Goal: Use online tool/utility: Utilize a website feature to perform a specific function

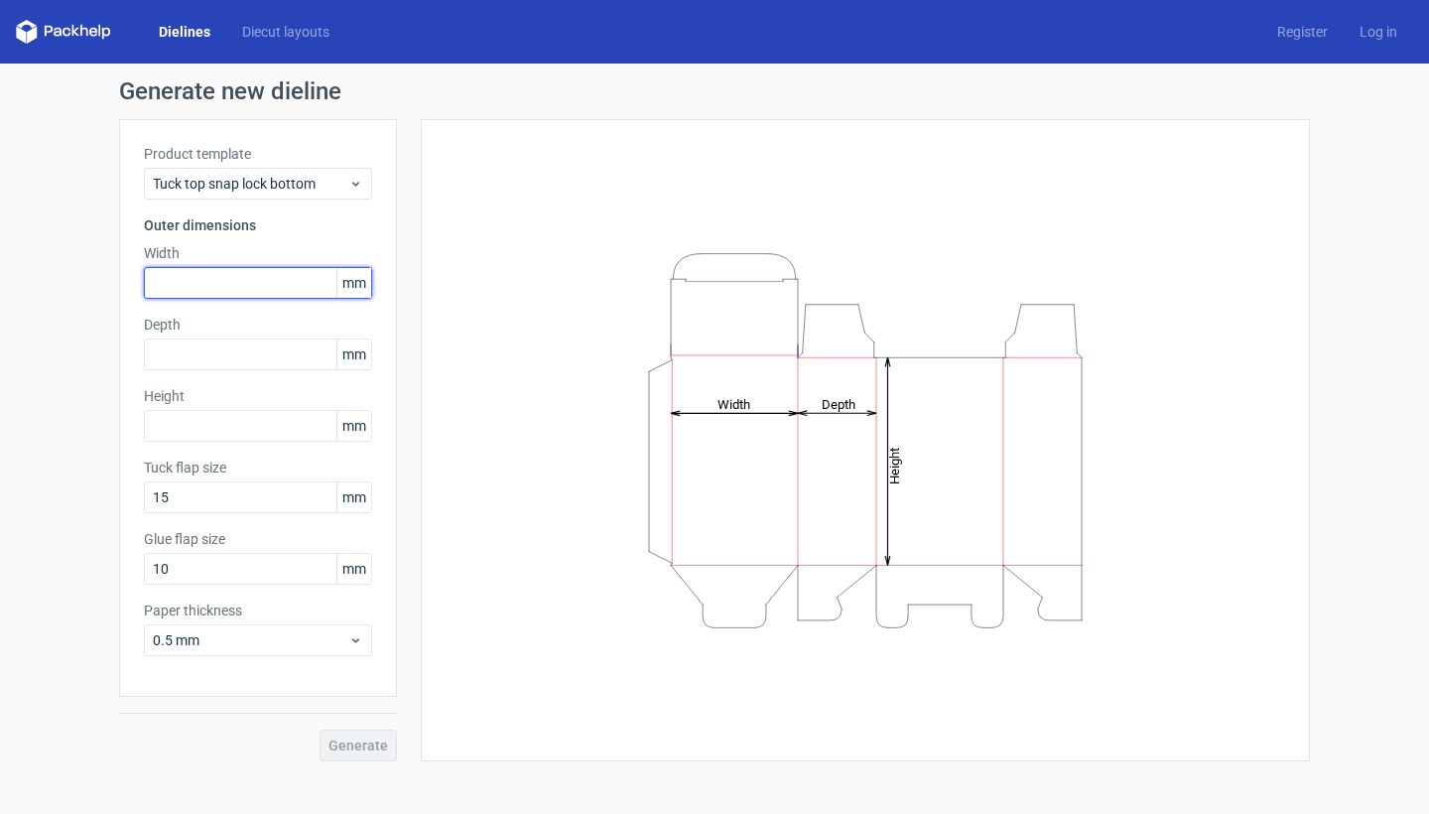
click at [249, 287] on input "text" at bounding box center [258, 283] width 228 height 32
type input "1"
type input "700"
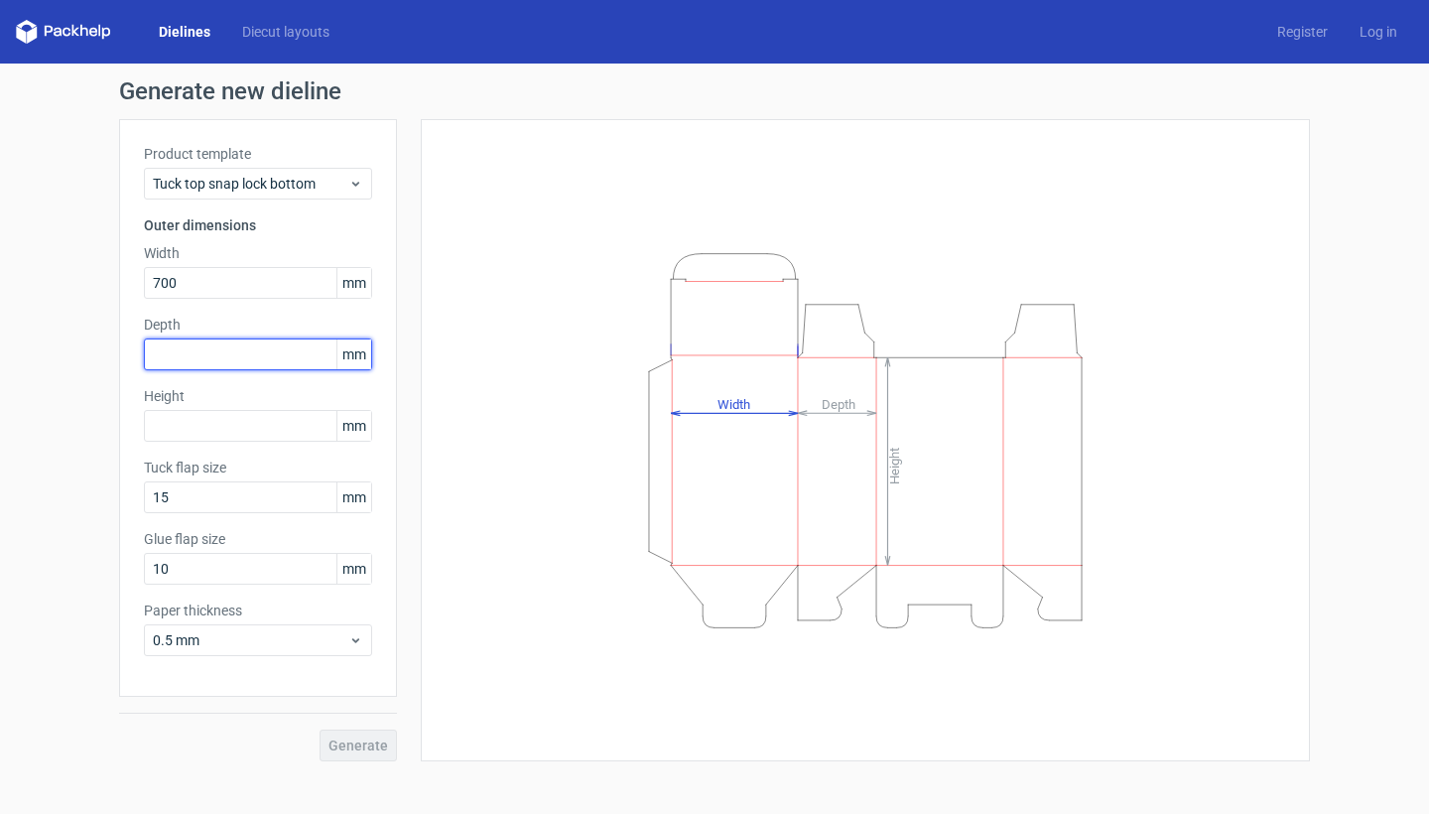
click at [243, 355] on div "Depth mm" at bounding box center [258, 343] width 228 height 56
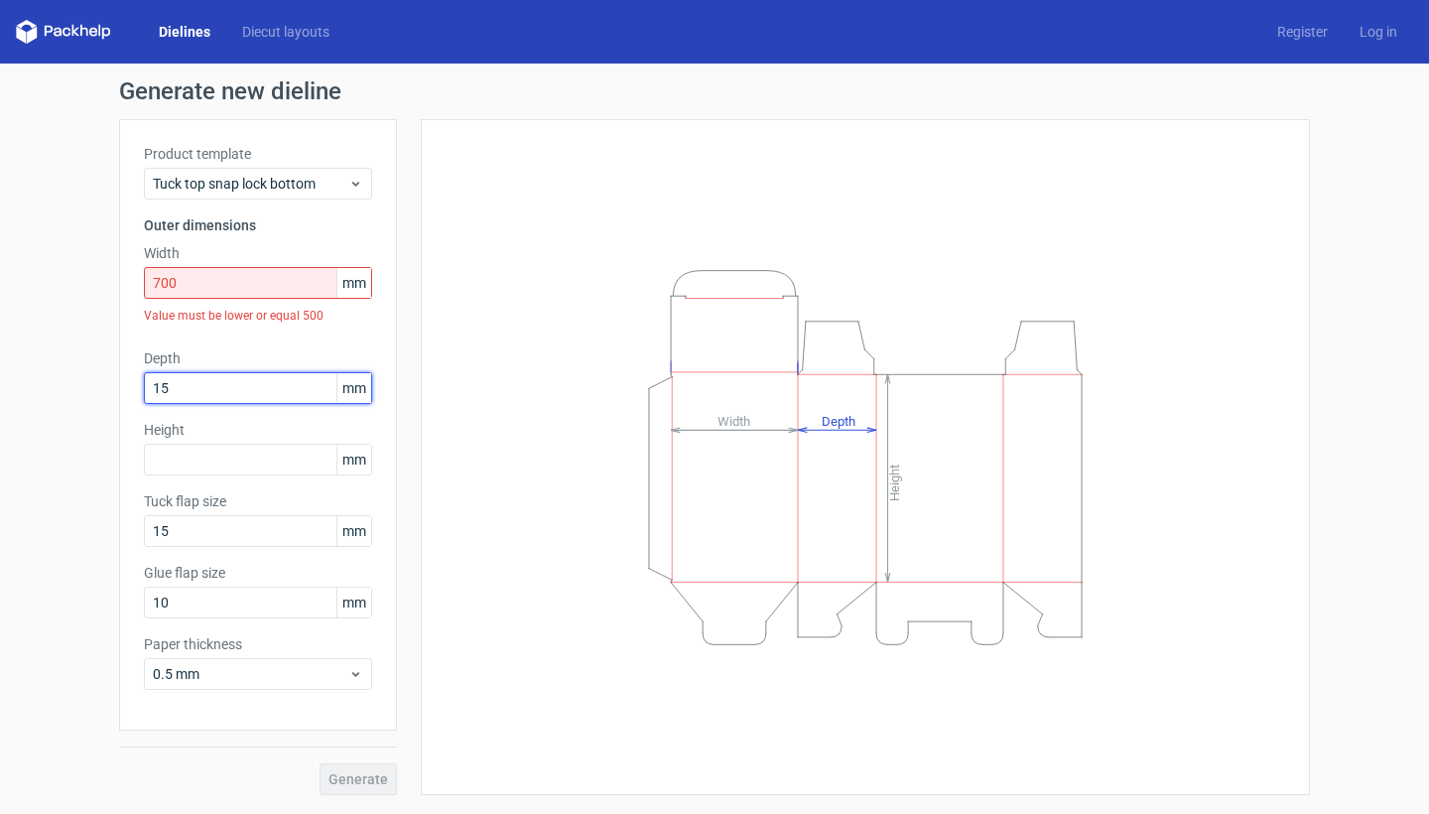
type input "150"
click at [269, 456] on input "text" at bounding box center [258, 460] width 228 height 32
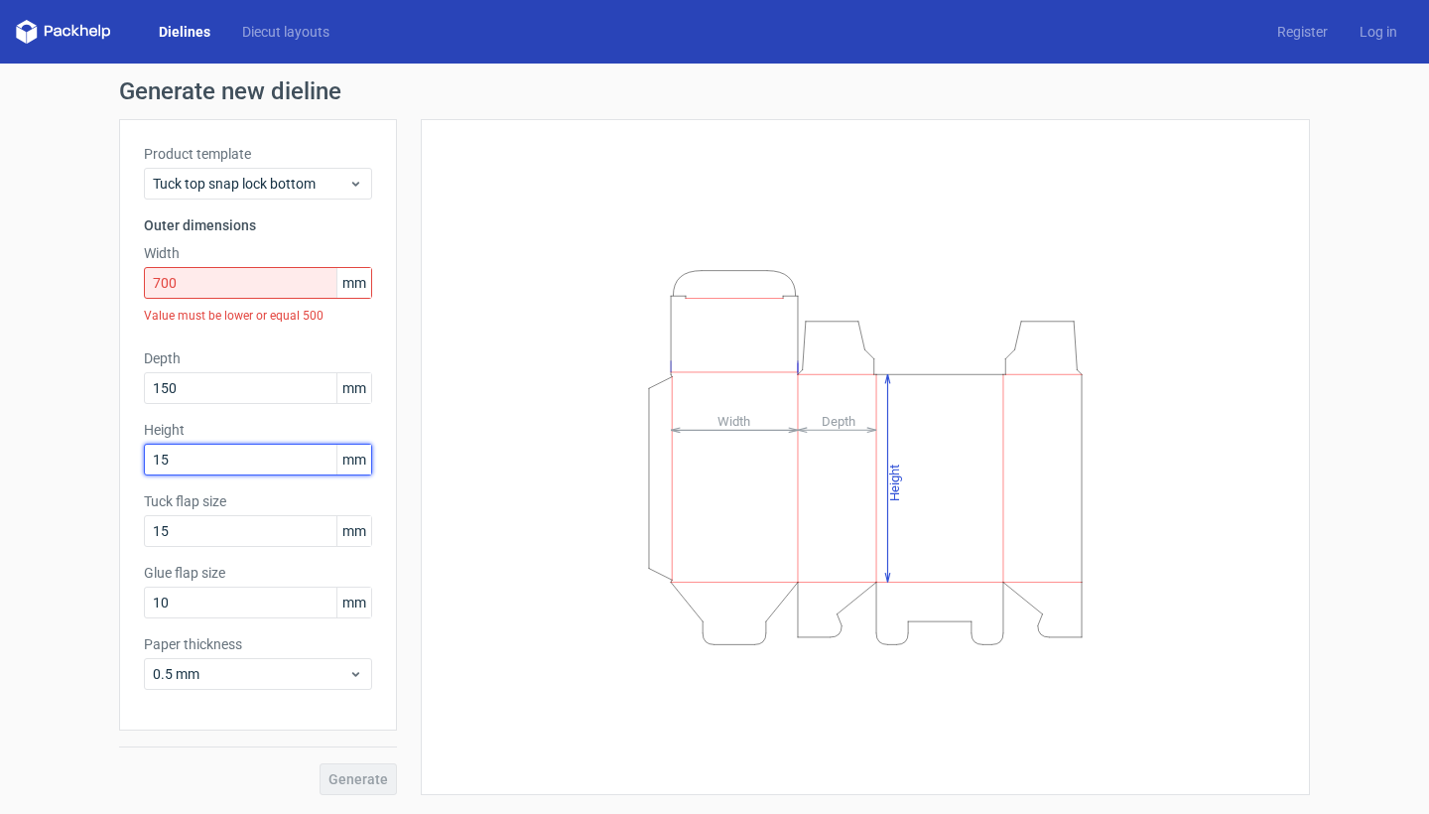
type input "150"
click at [326, 191] on span "Tuck top snap lock bottom" at bounding box center [250, 184] width 195 height 20
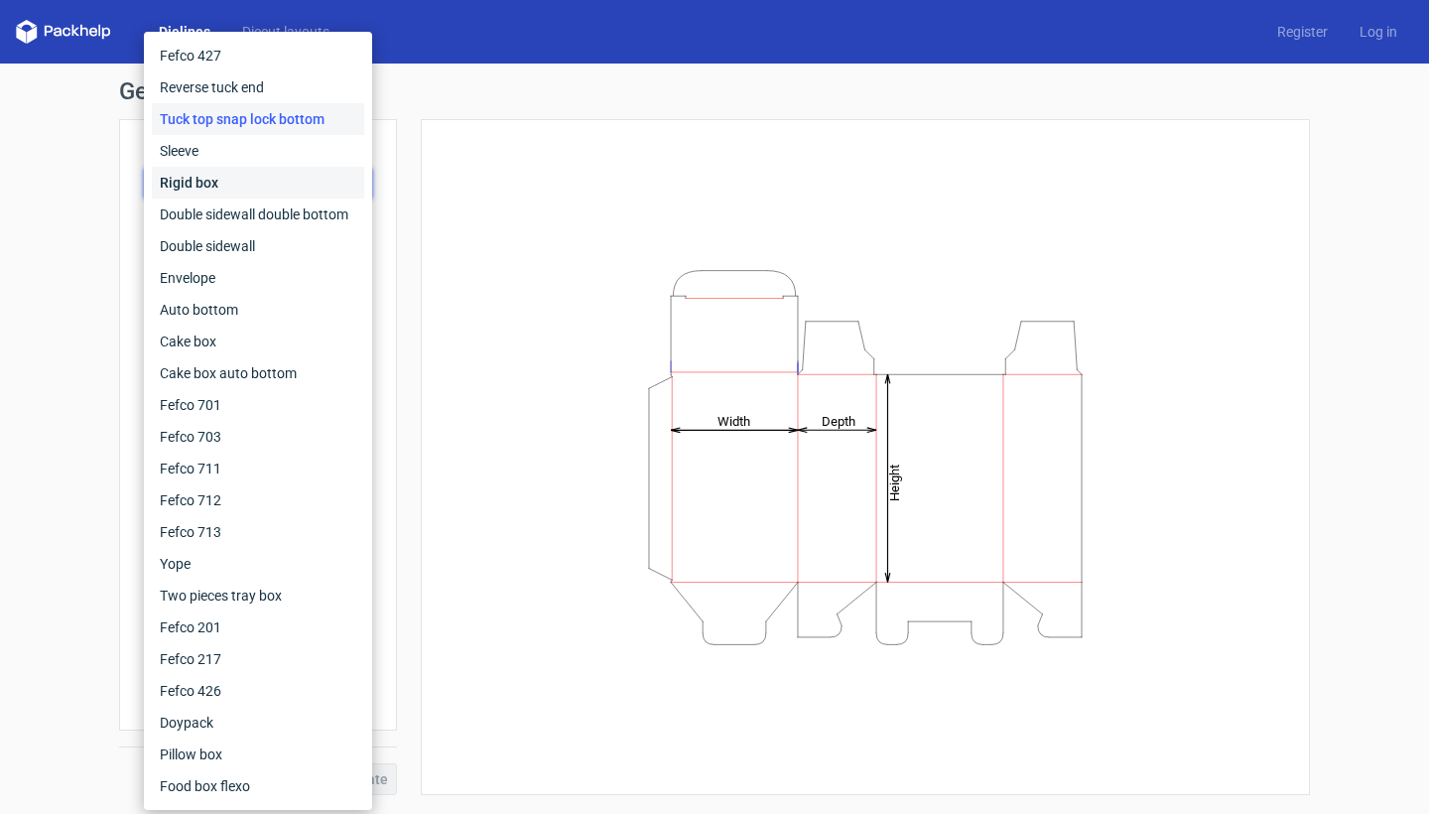
click at [253, 189] on div "Rigid box" at bounding box center [258, 183] width 212 height 32
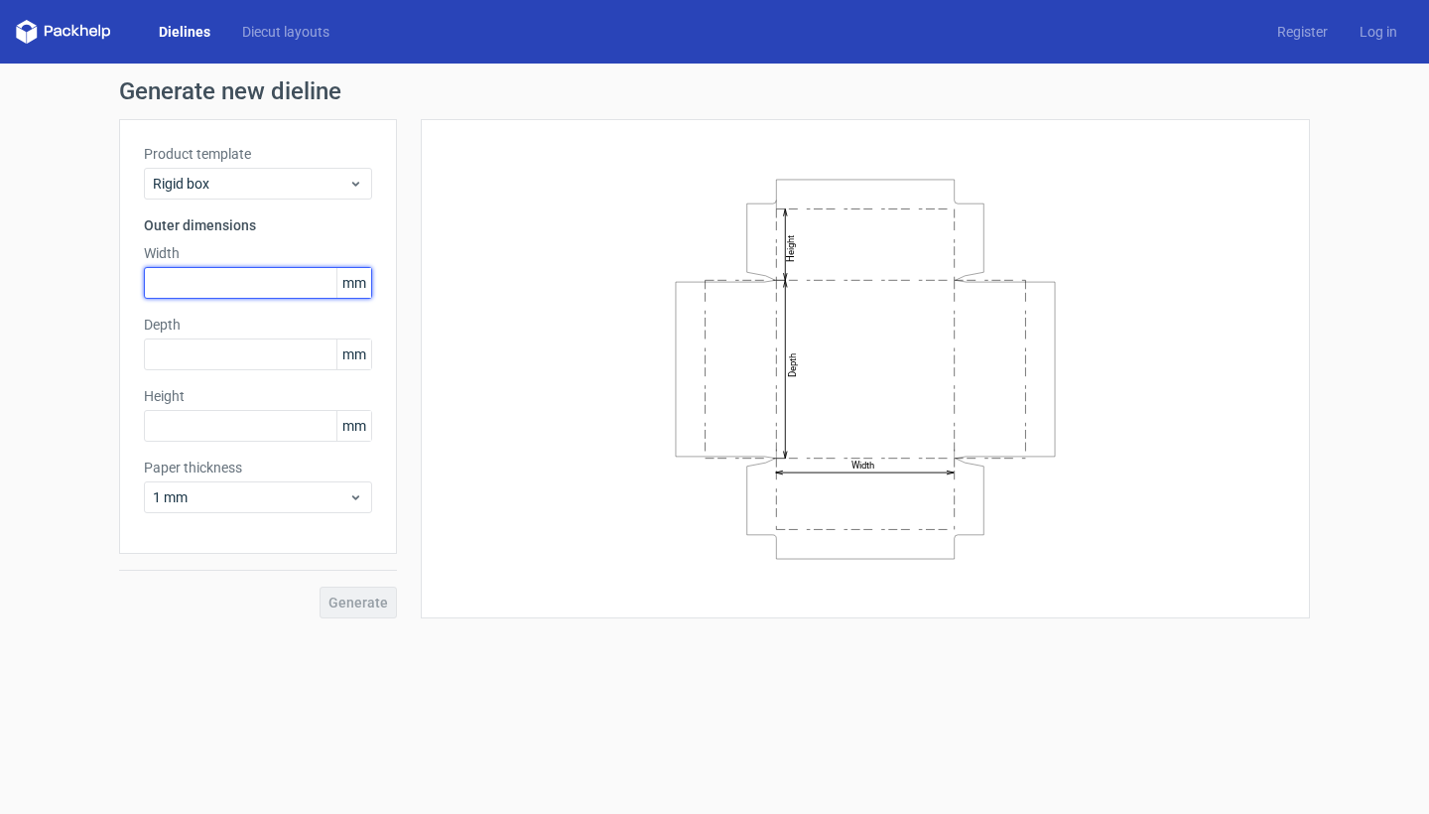
click at [220, 298] on input "text" at bounding box center [258, 283] width 228 height 32
type input "340"
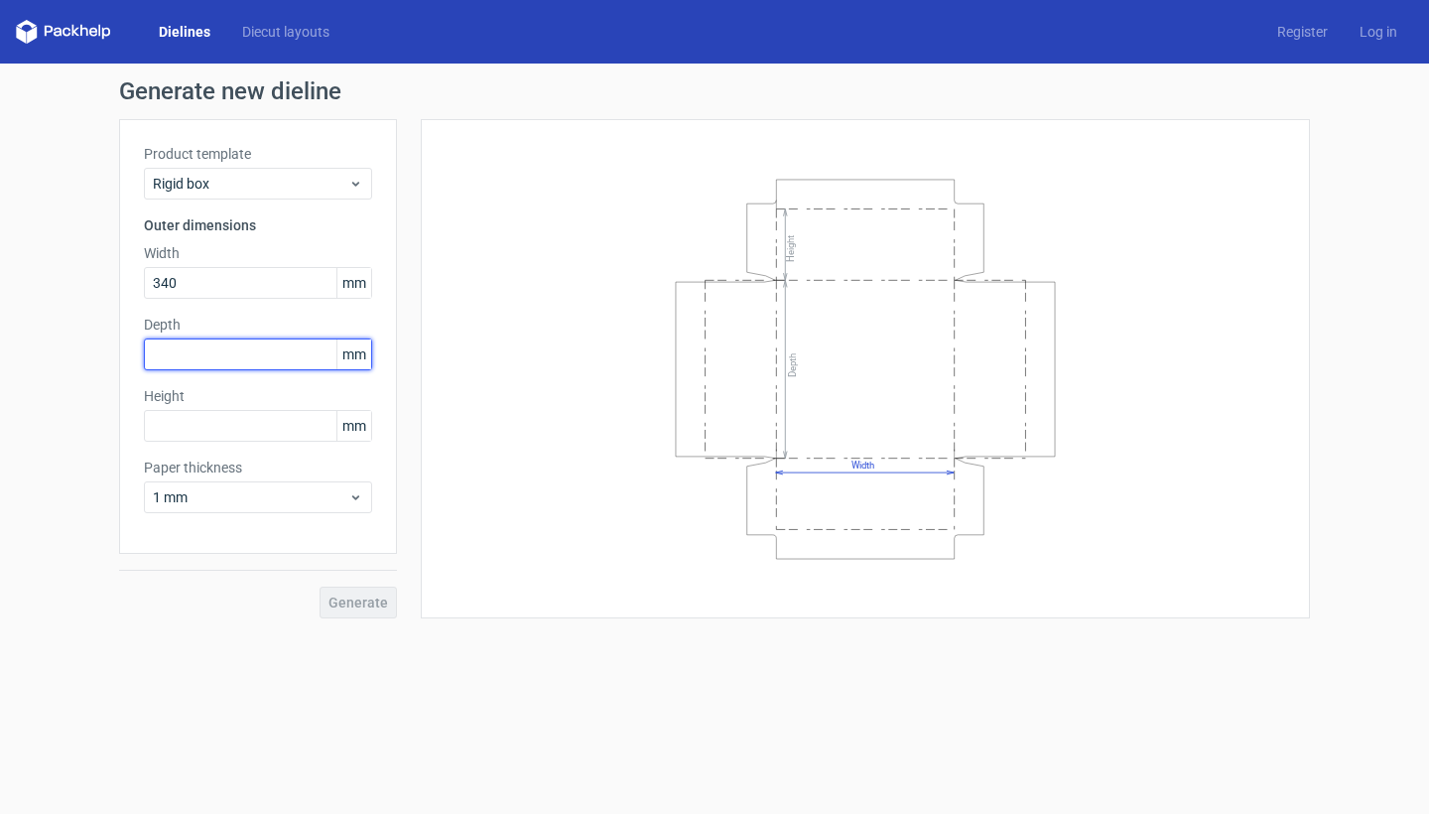
click at [246, 349] on input "text" at bounding box center [258, 354] width 228 height 32
type input "340"
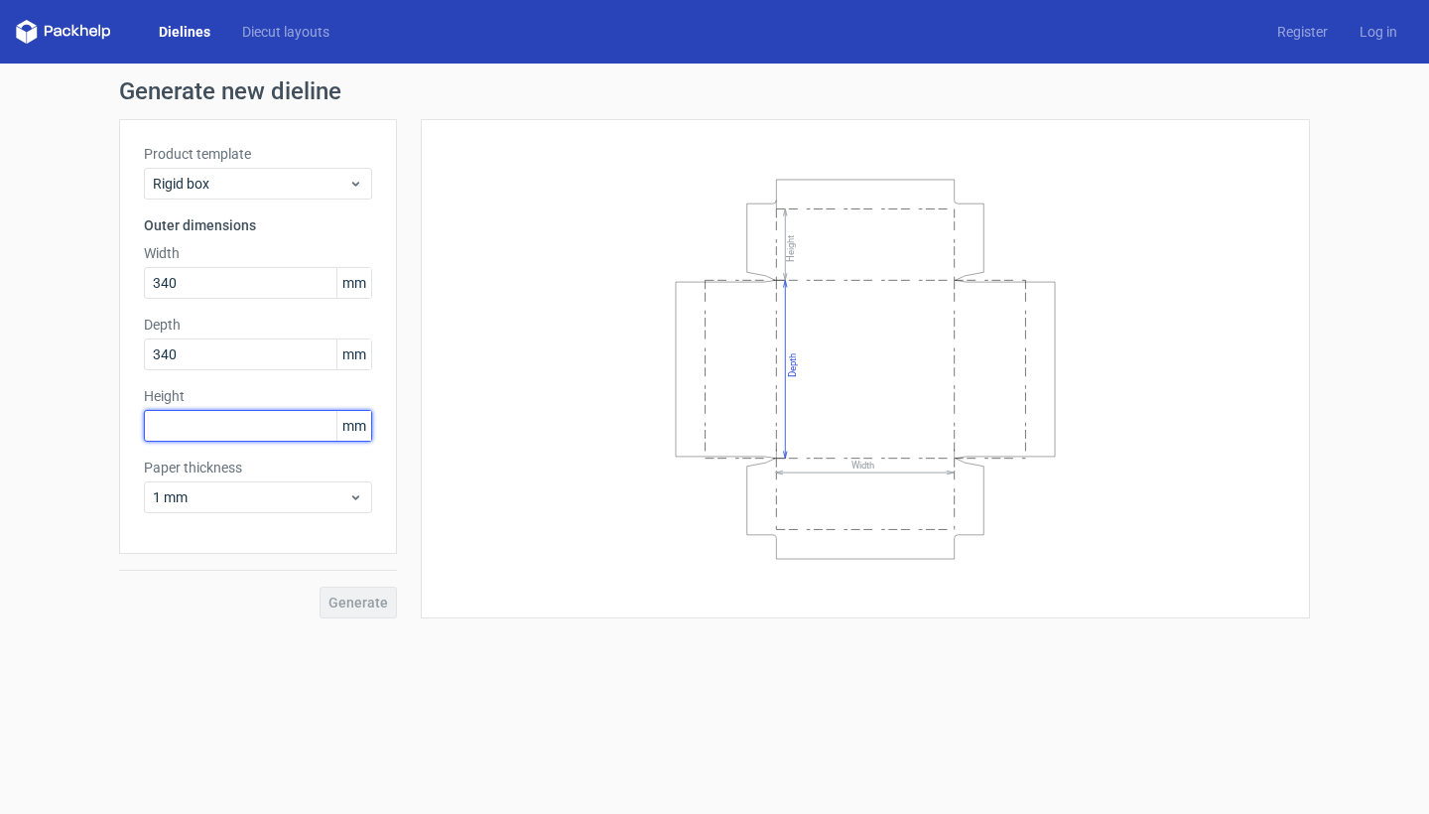
click at [268, 420] on input "text" at bounding box center [258, 426] width 228 height 32
click at [272, 417] on input "text" at bounding box center [258, 426] width 228 height 32
type input "140"
click at [354, 603] on span "Generate" at bounding box center [358, 602] width 60 height 14
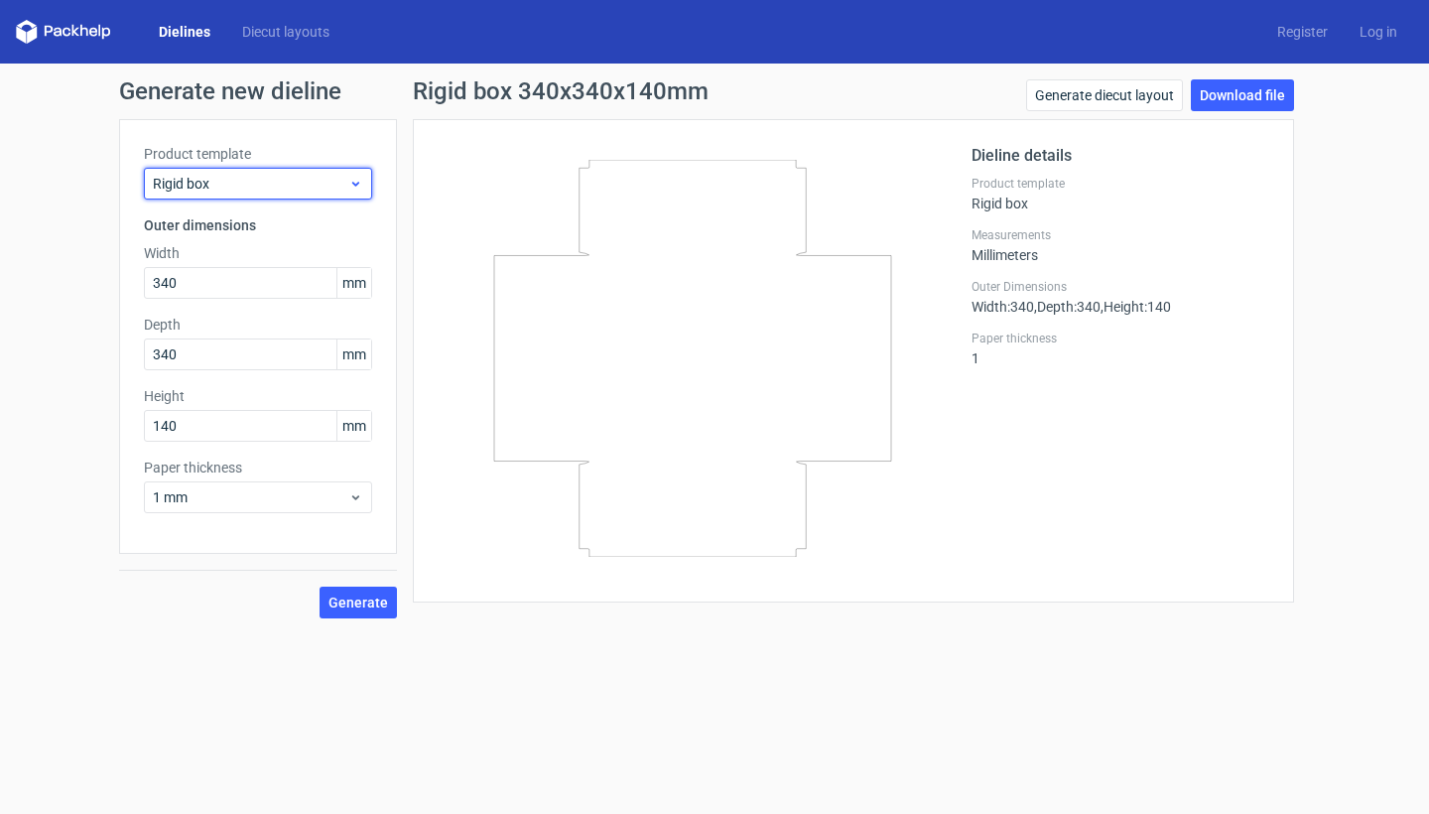
click at [330, 192] on span "Rigid box" at bounding box center [250, 184] width 195 height 20
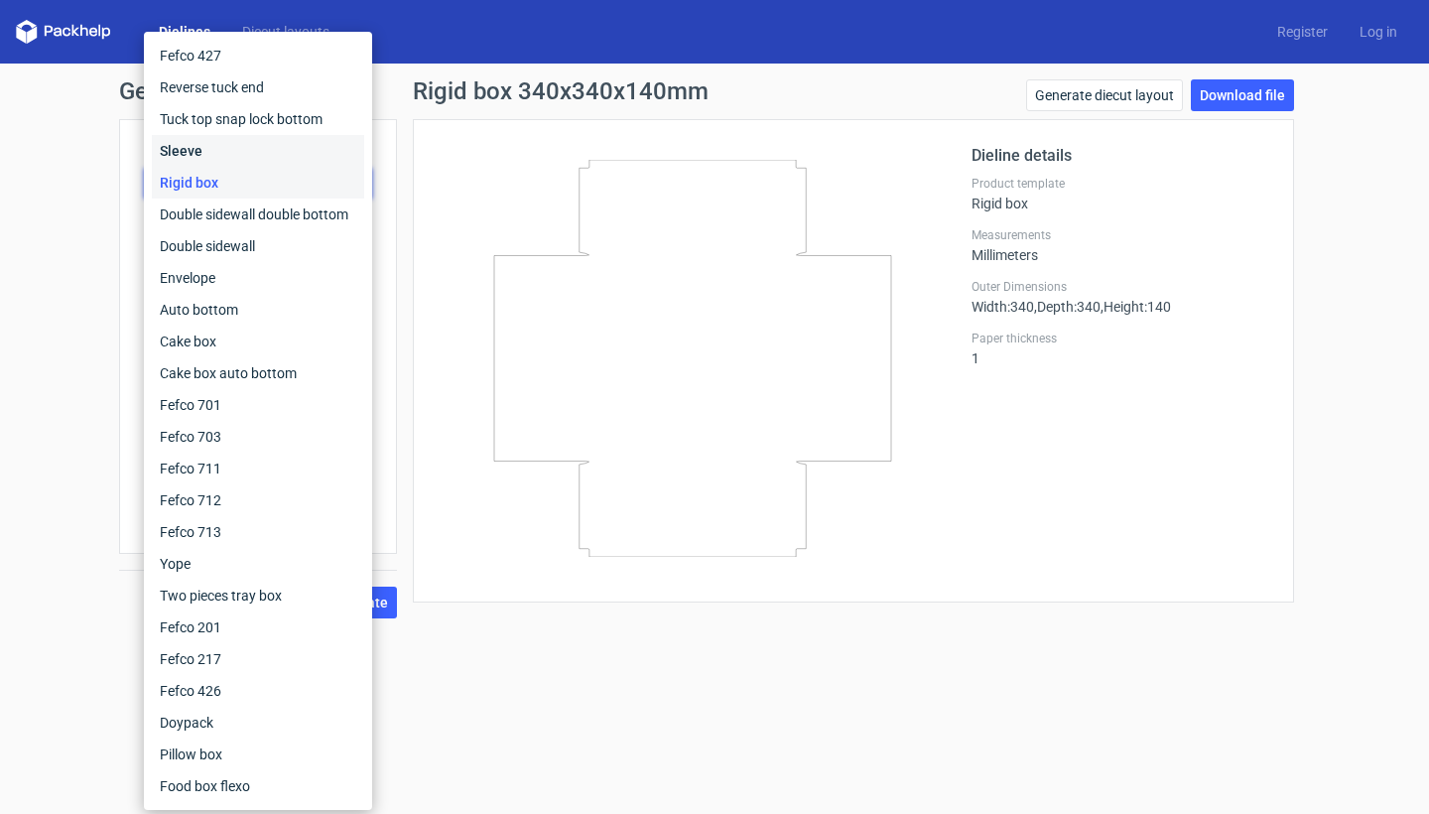
click at [300, 157] on div "Sleeve" at bounding box center [258, 151] width 212 height 32
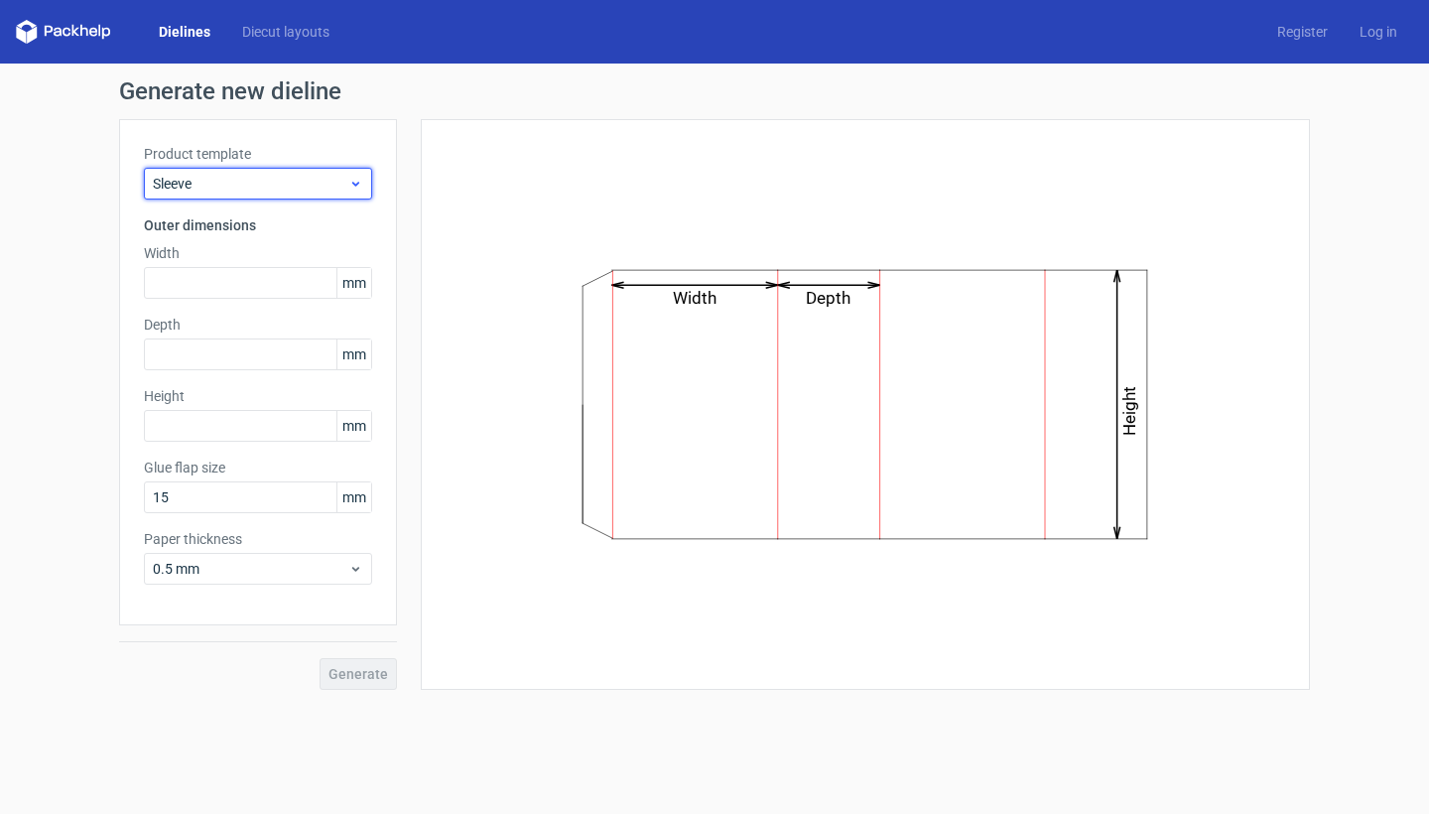
click at [318, 187] on span "Sleeve" at bounding box center [250, 184] width 195 height 20
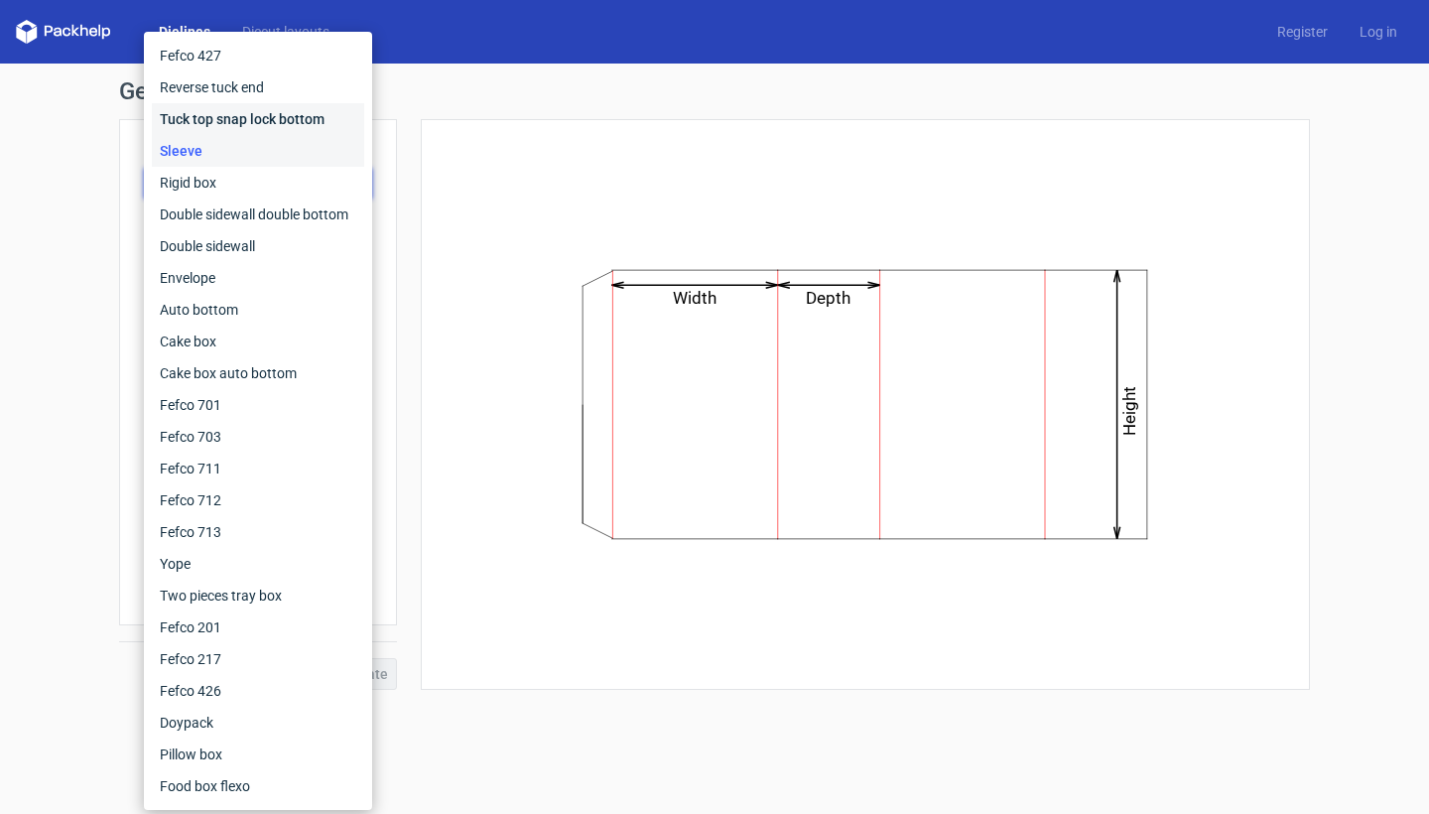
click at [313, 121] on div "Tuck top snap lock bottom" at bounding box center [258, 119] width 212 height 32
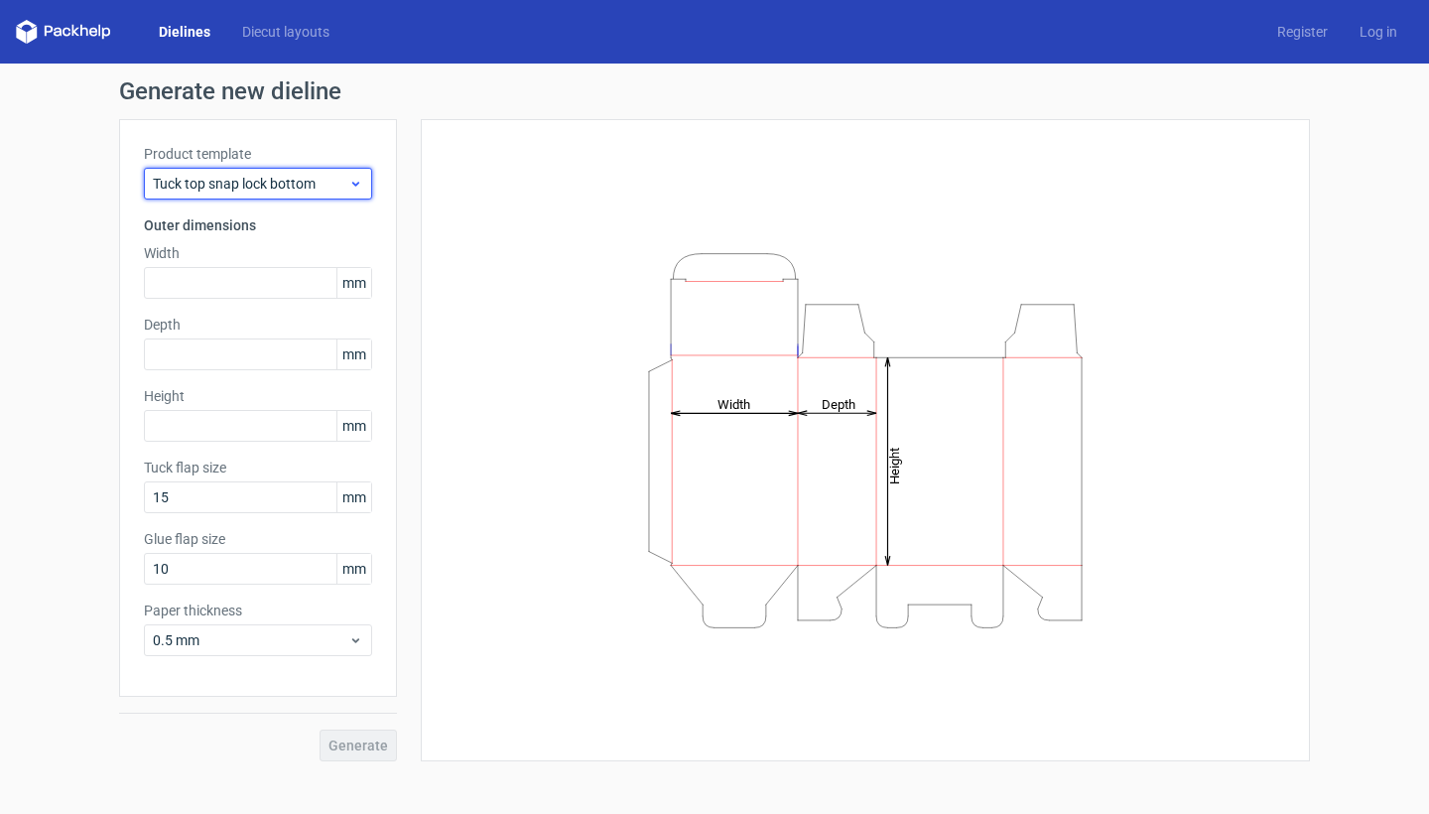
click at [245, 187] on span "Tuck top snap lock bottom" at bounding box center [250, 184] width 195 height 20
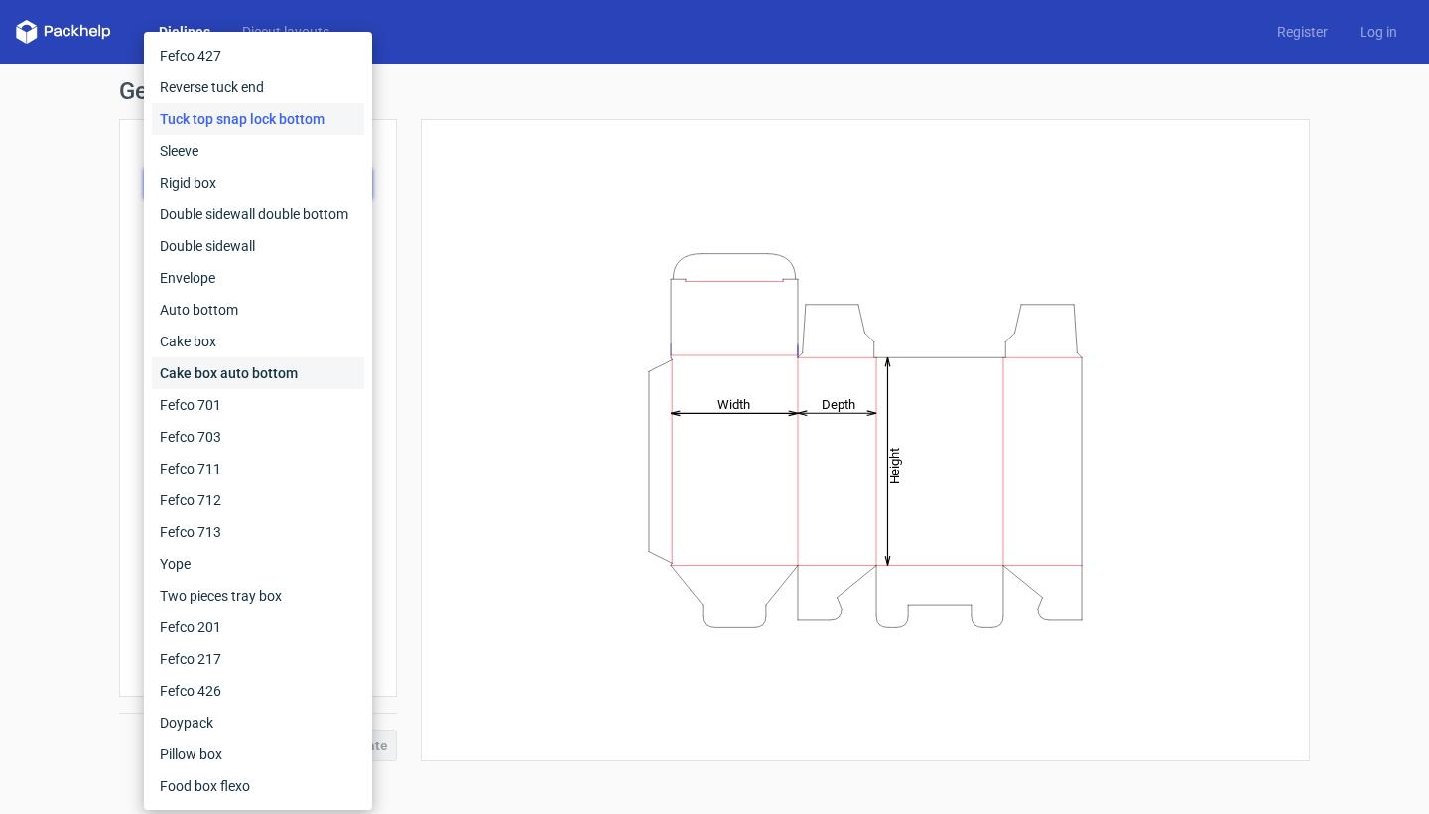
click at [273, 380] on div "Cake box auto bottom" at bounding box center [258, 373] width 212 height 32
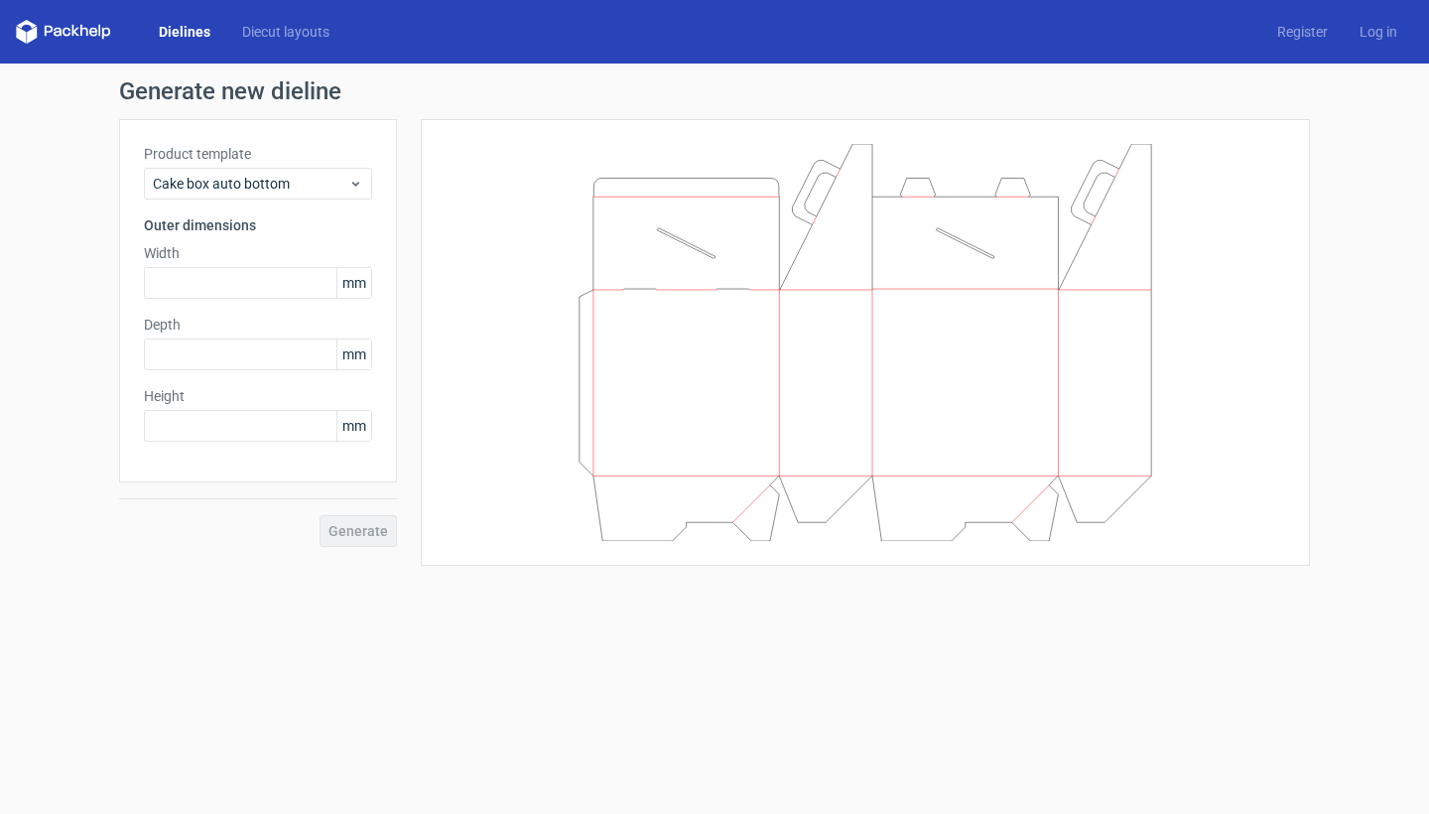
click at [319, 200] on div "Product template Cake box auto bottom Outer dimensions Width mm Depth mm Height…" at bounding box center [258, 300] width 278 height 363
click at [342, 174] on span "Cake box auto bottom" at bounding box center [250, 184] width 195 height 20
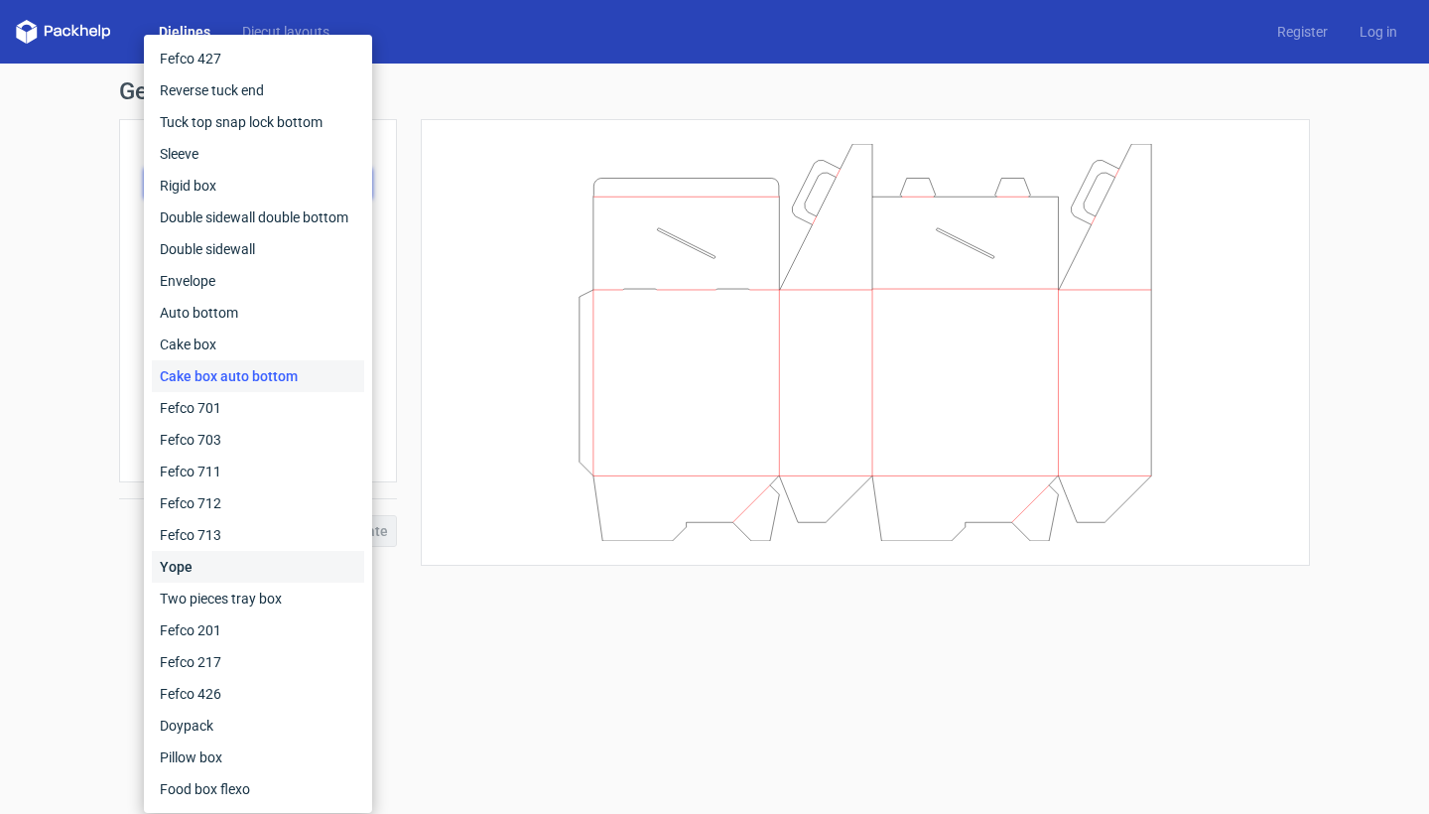
scroll to position [2, 0]
click at [276, 603] on div "Two pieces tray box" at bounding box center [258, 597] width 212 height 32
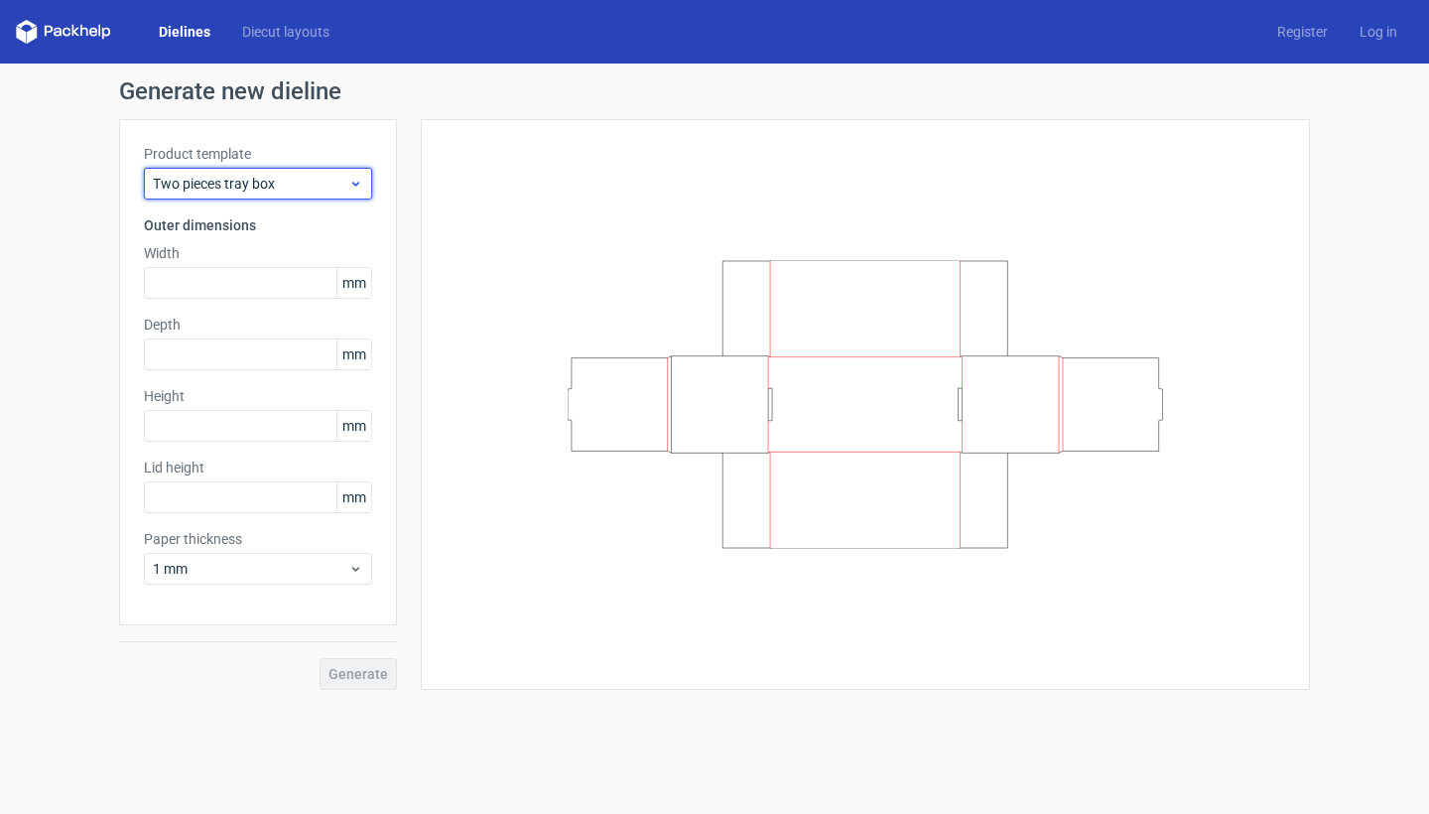
click at [333, 191] on div "Two pieces tray box" at bounding box center [258, 184] width 228 height 32
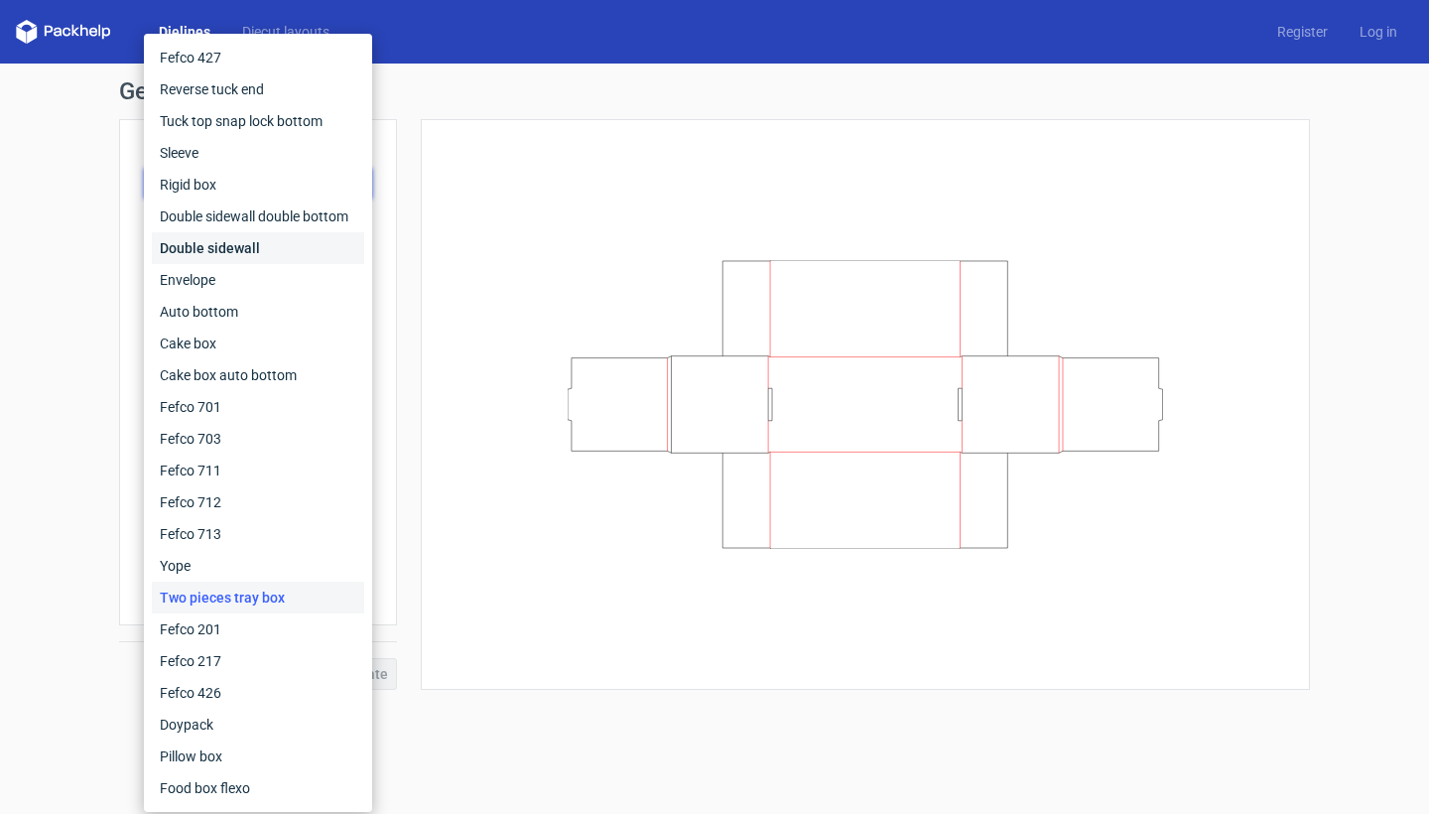
click at [320, 238] on div "Double sidewall" at bounding box center [258, 248] width 212 height 32
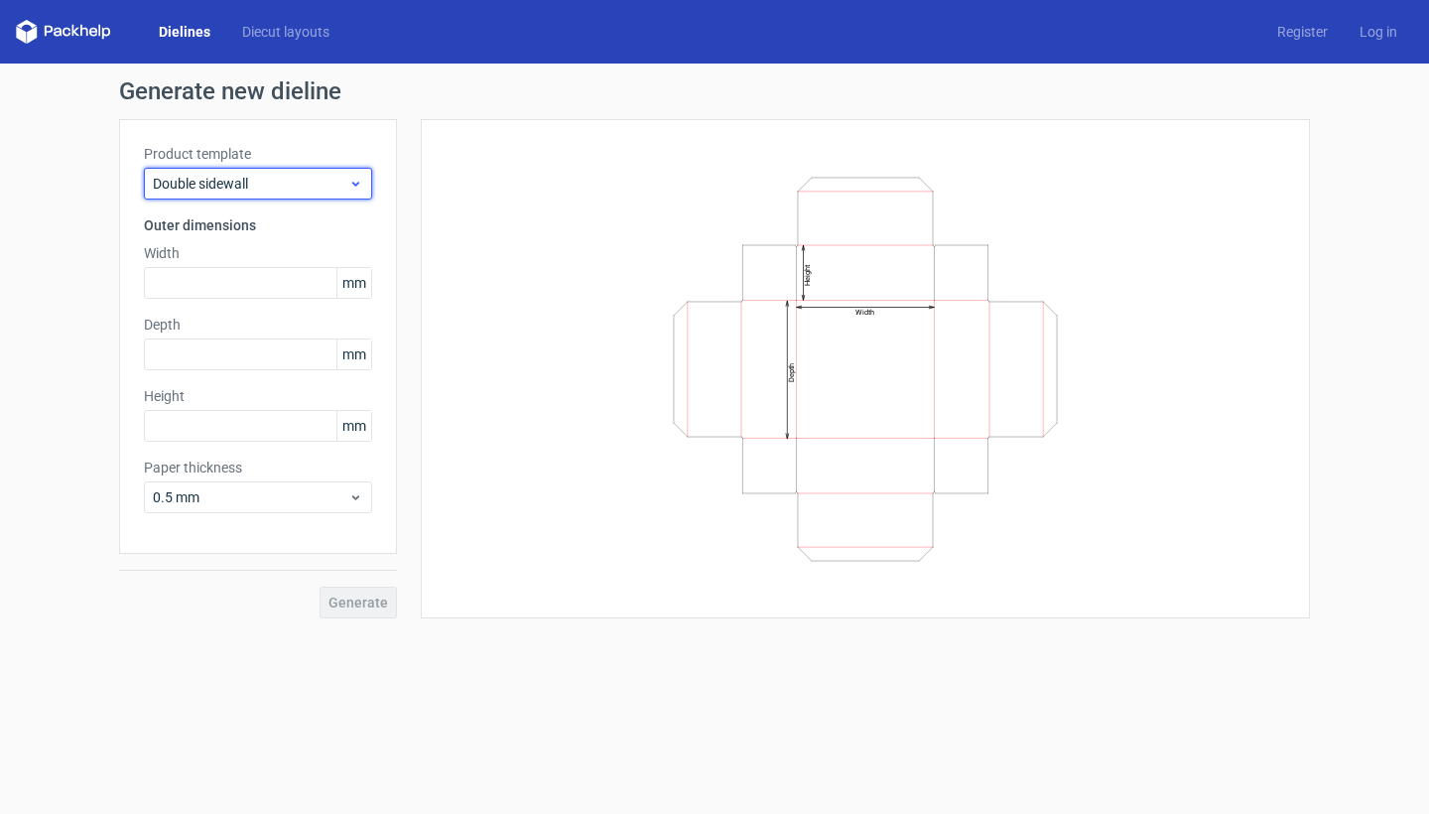
click at [338, 175] on span "Double sidewall" at bounding box center [250, 184] width 195 height 20
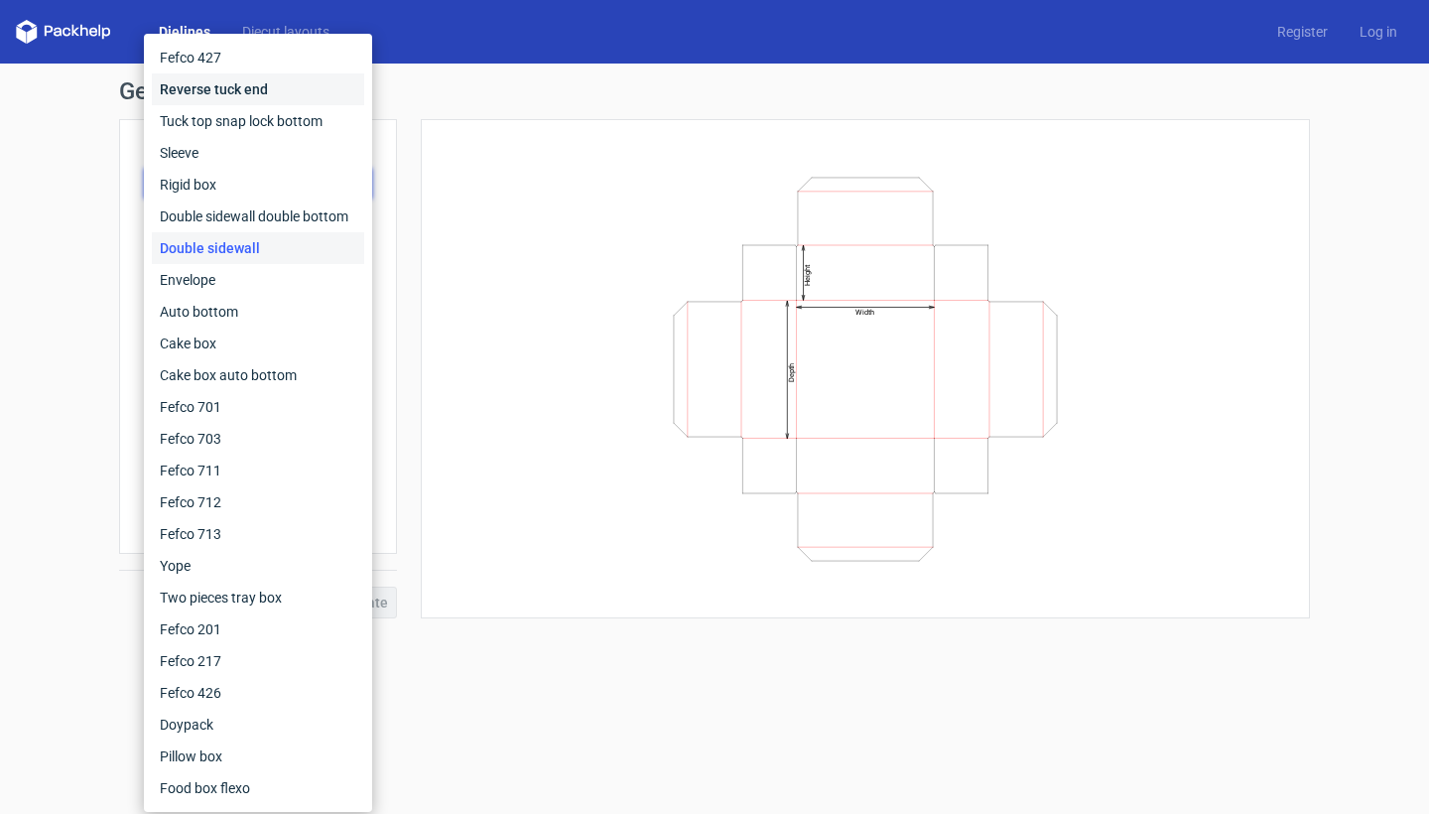
click at [302, 79] on div "Reverse tuck end" at bounding box center [258, 89] width 212 height 32
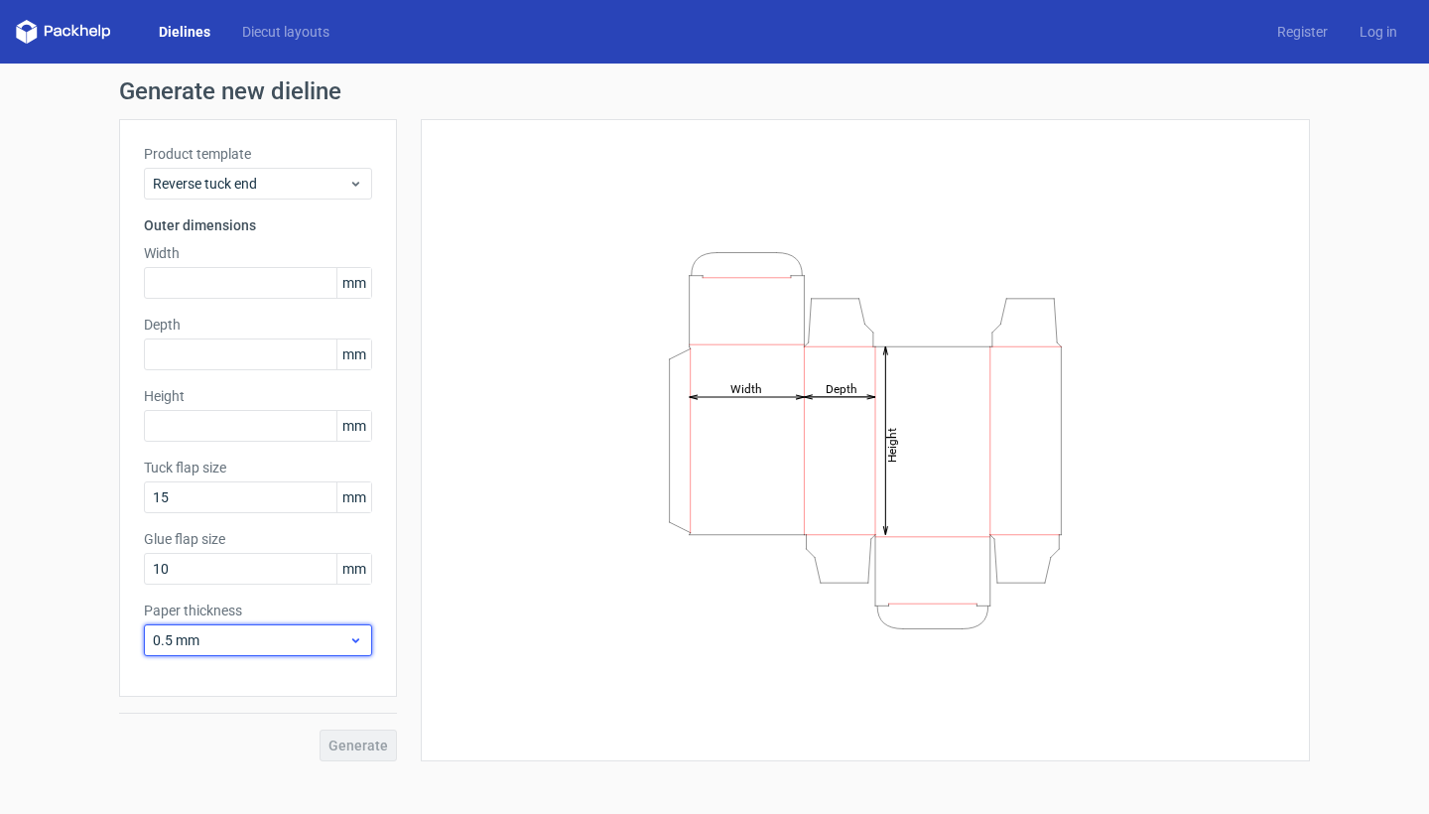
click at [332, 641] on span "0.5 mm" at bounding box center [250, 640] width 195 height 20
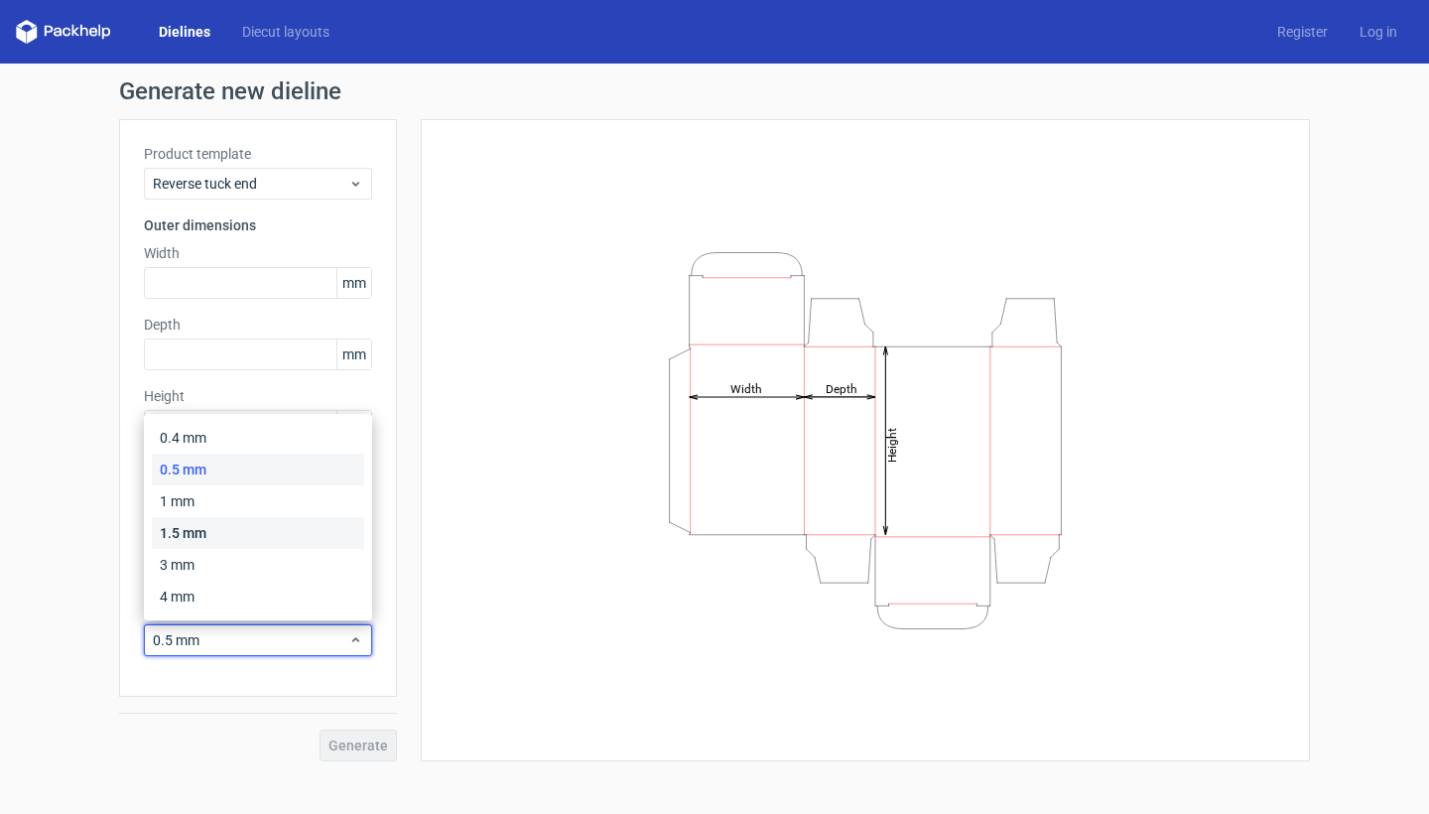
click at [258, 540] on div "1.5 mm" at bounding box center [258, 533] width 212 height 32
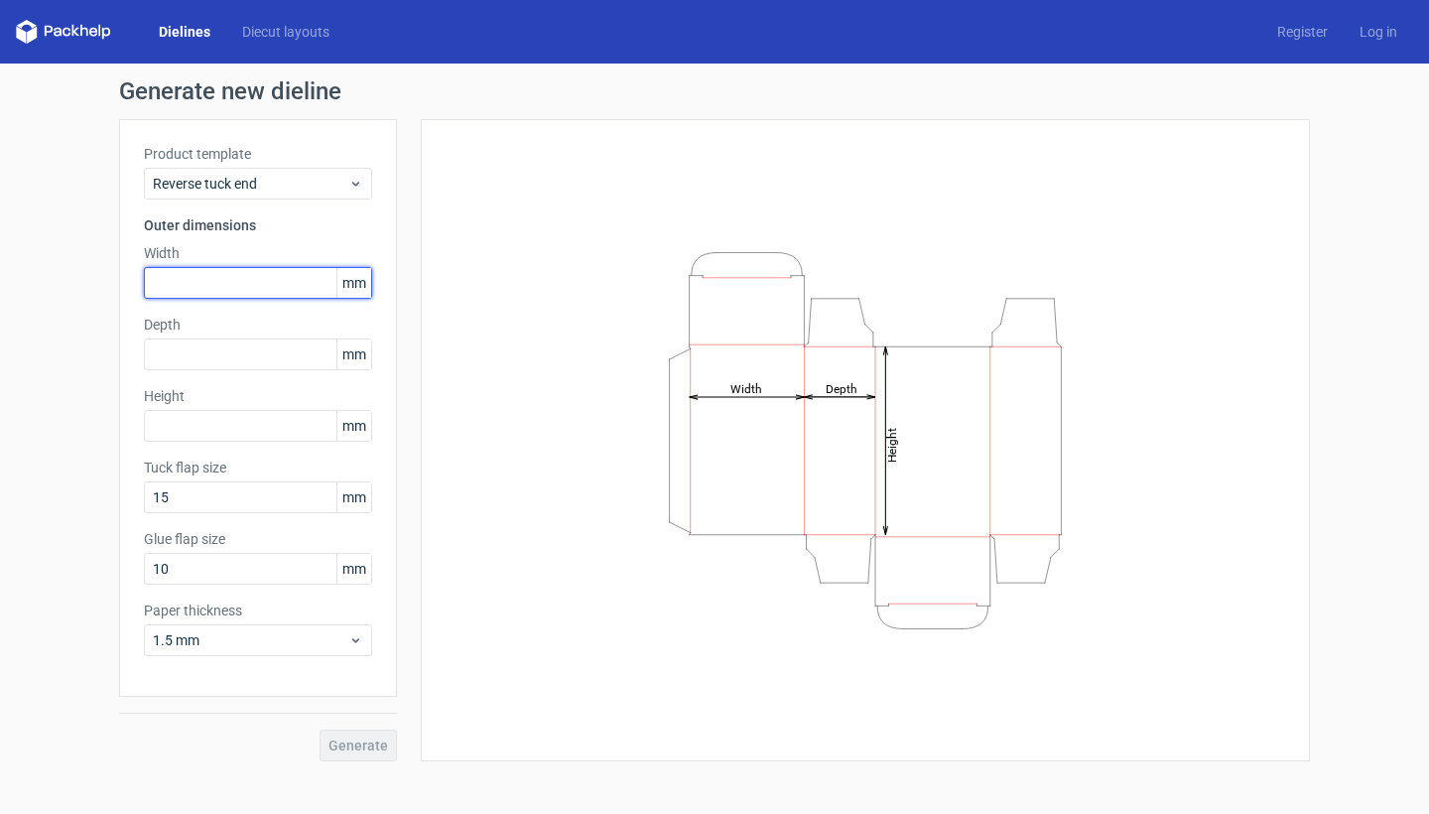
click at [202, 284] on input "text" at bounding box center [258, 283] width 228 height 32
type input "100"
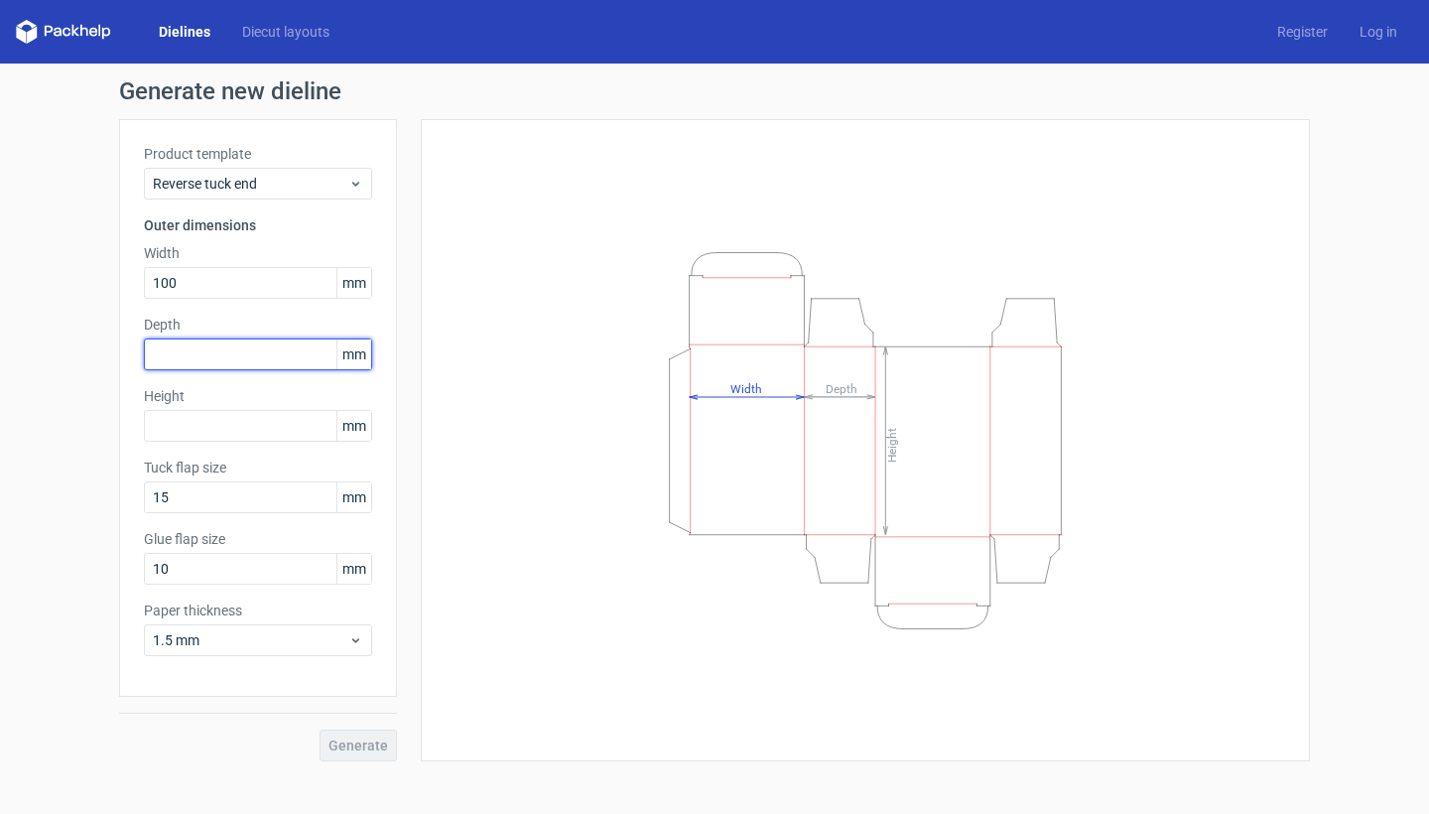
click at [216, 357] on input "text" at bounding box center [258, 354] width 228 height 32
type input "100"
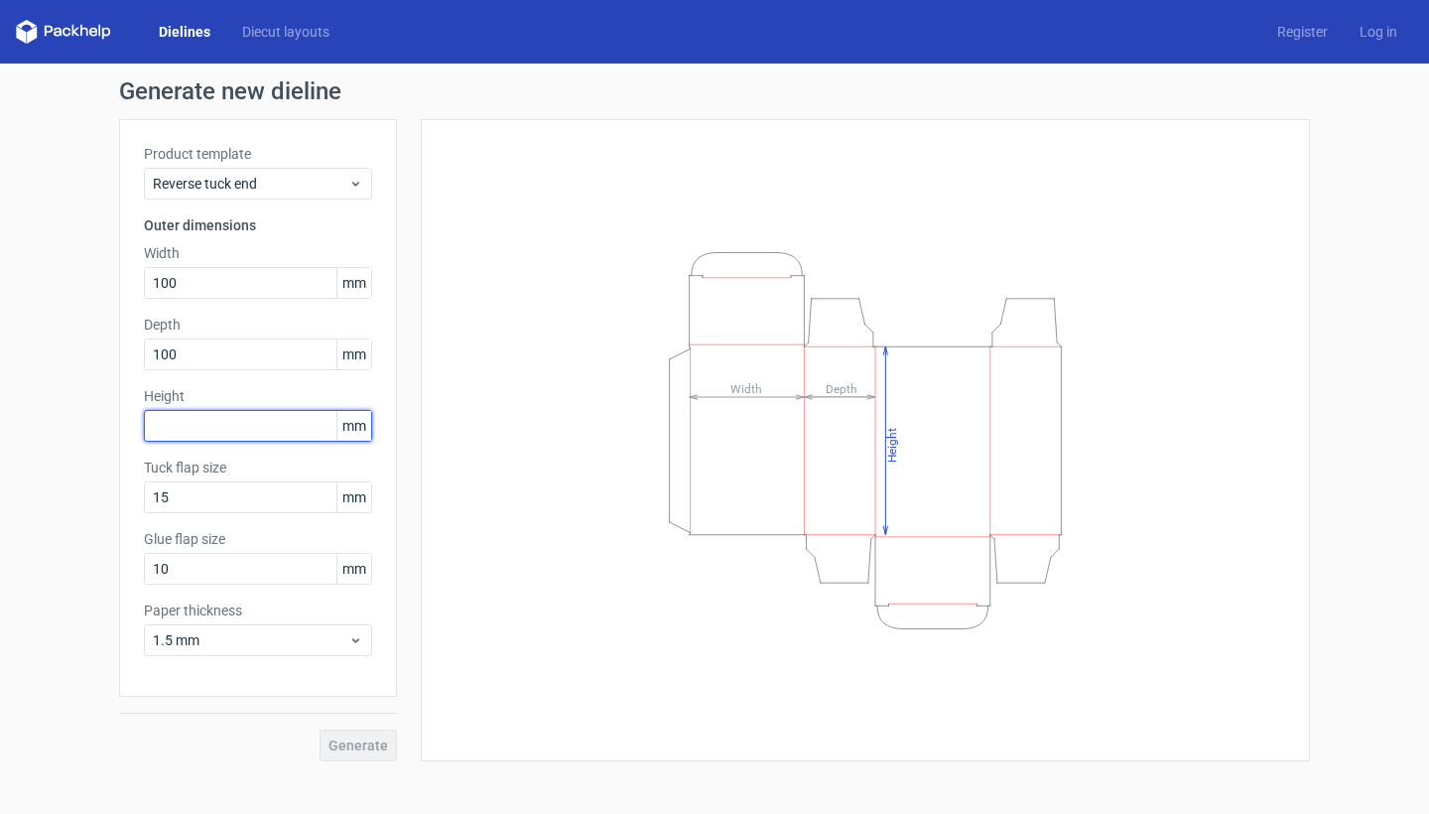
click at [233, 427] on input "text" at bounding box center [258, 426] width 228 height 32
click at [342, 182] on span "Reverse tuck end" at bounding box center [250, 184] width 195 height 20
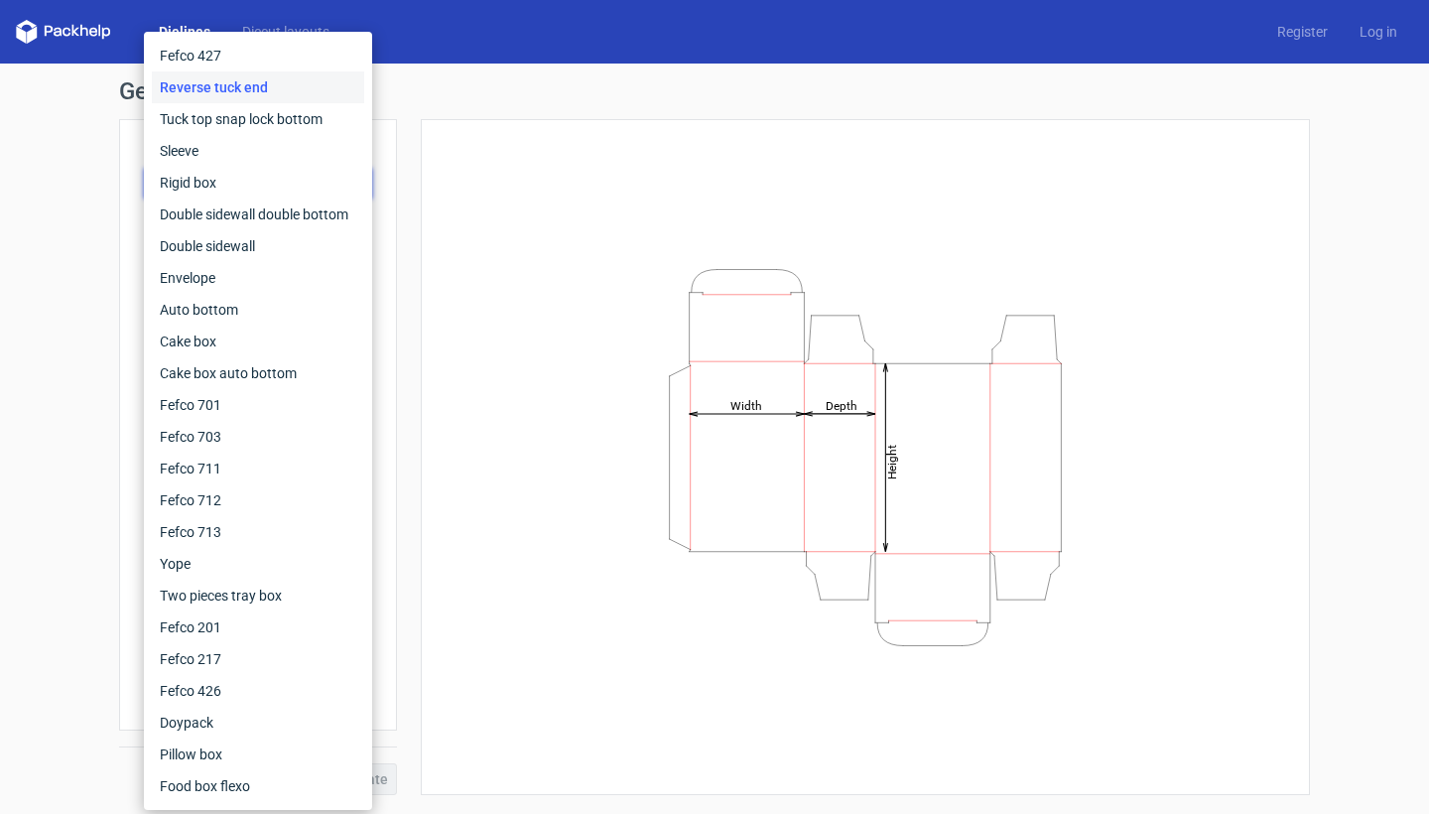
click at [486, 289] on div "Height Depth Width" at bounding box center [865, 457] width 839 height 626
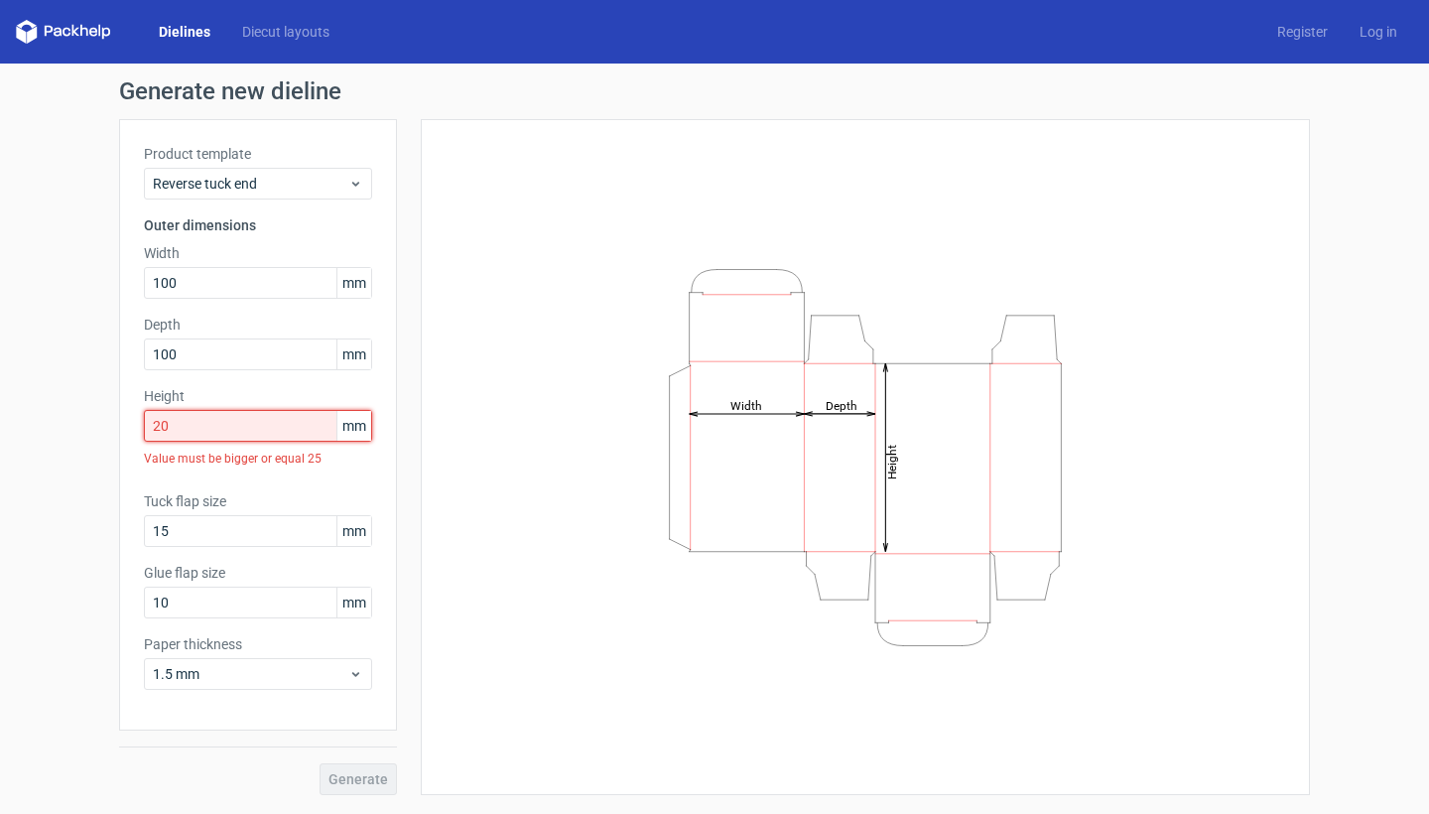
click at [251, 426] on input "20" at bounding box center [258, 426] width 228 height 32
type input "2"
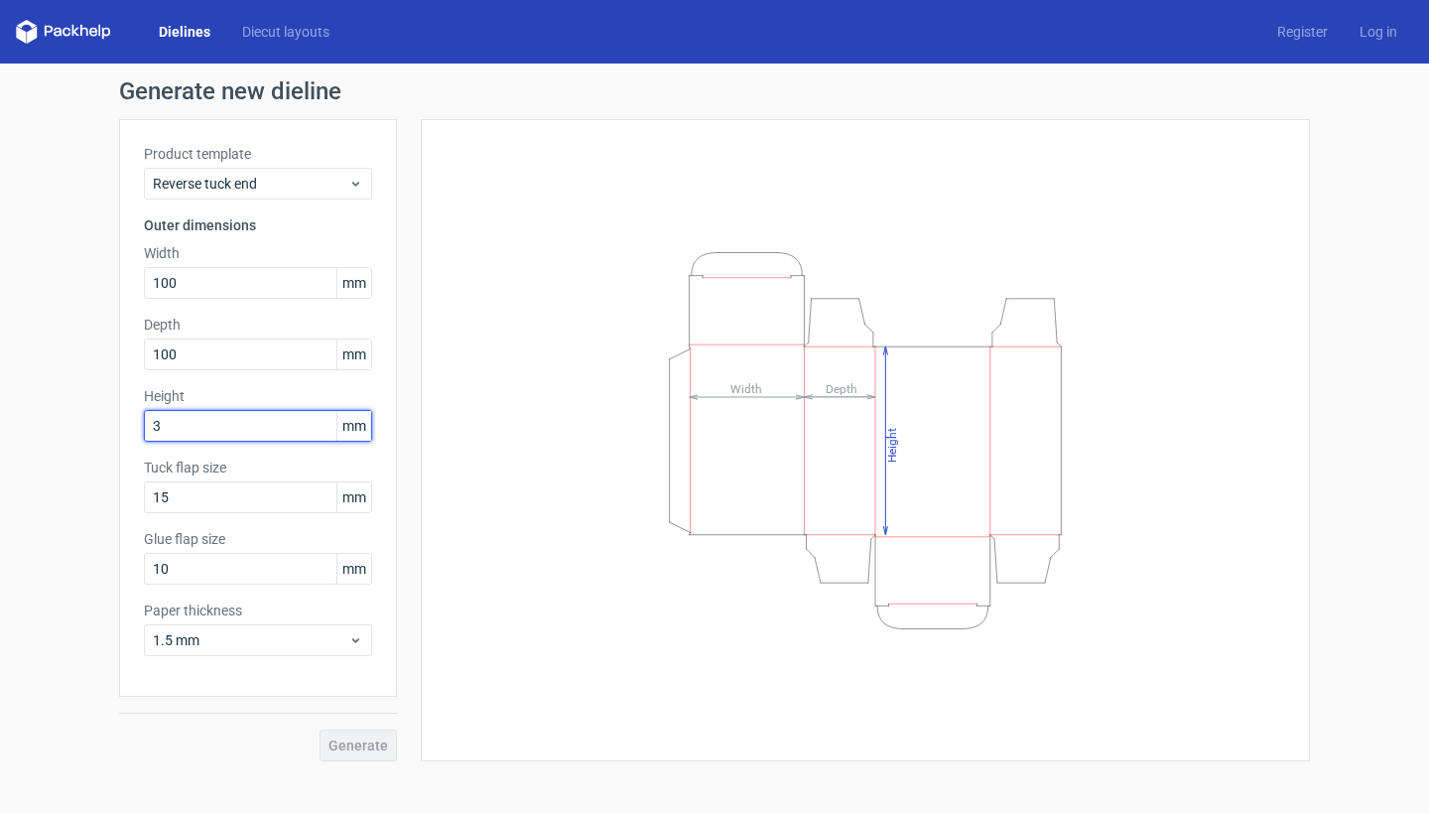
type input "33"
click at [347, 736] on button "Generate" at bounding box center [357, 745] width 77 height 32
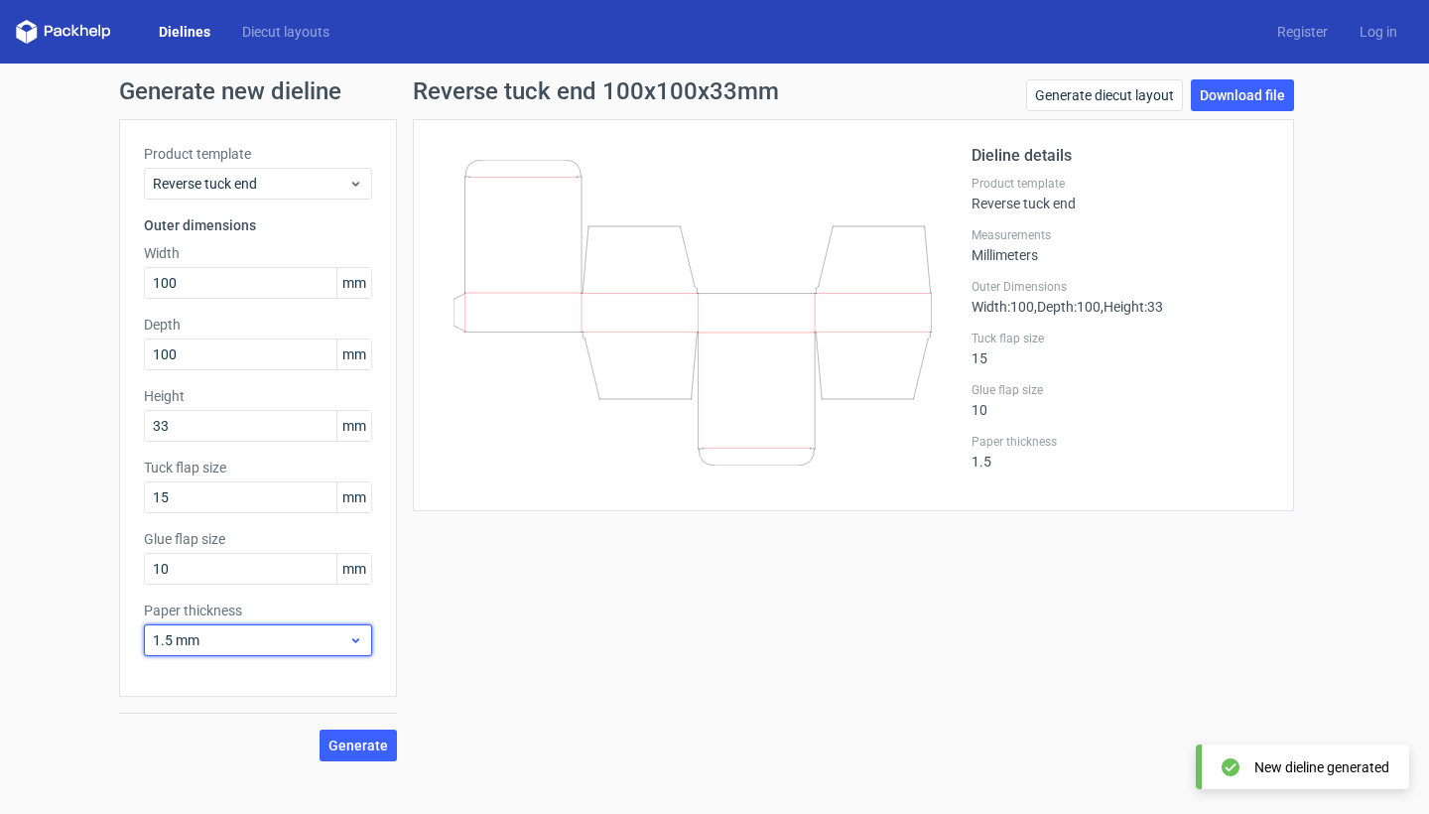
click at [351, 646] on icon at bounding box center [355, 640] width 15 height 16
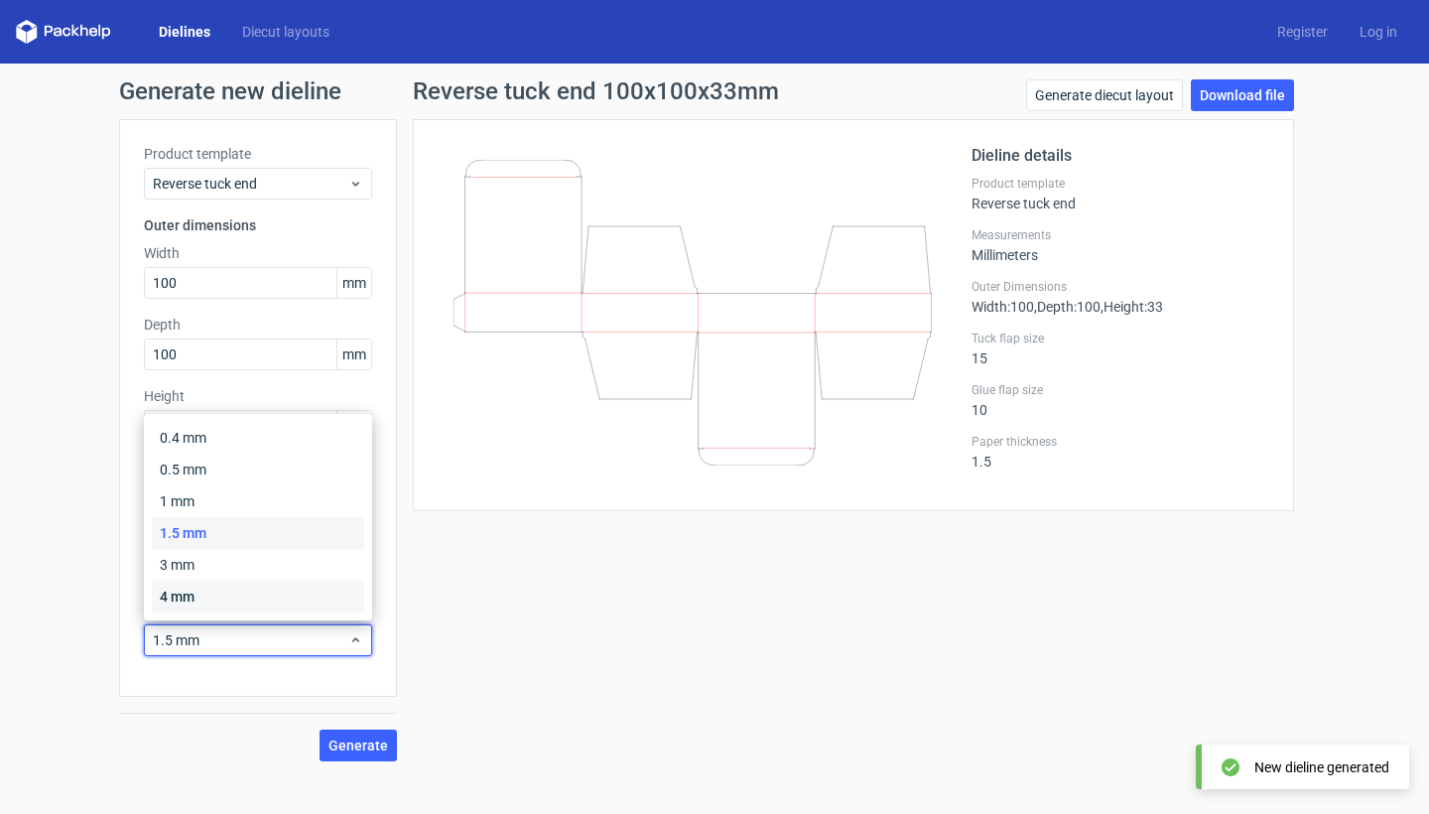
click at [325, 592] on div "4 mm" at bounding box center [258, 596] width 212 height 32
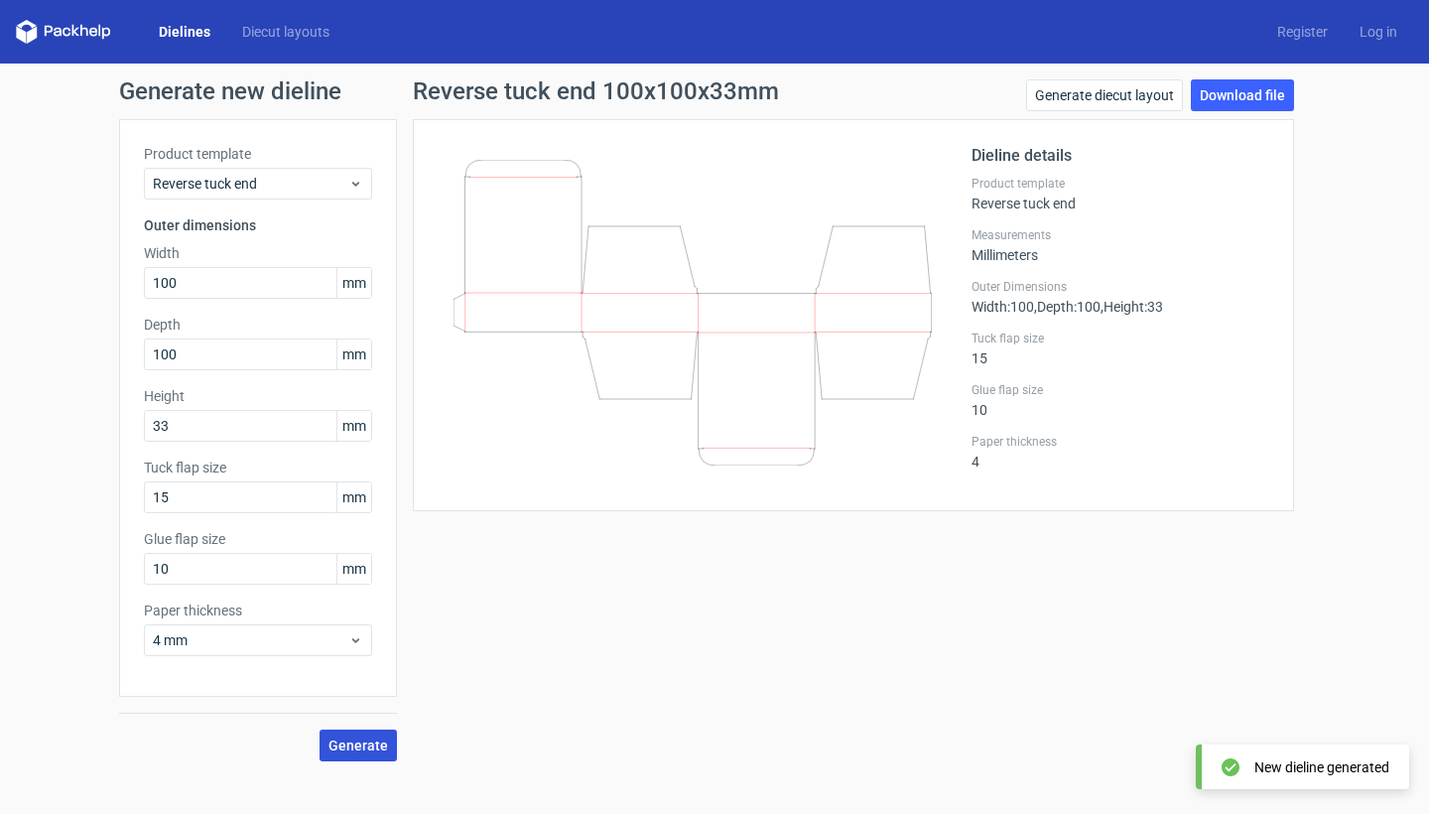
click at [387, 740] on span "Generate" at bounding box center [358, 745] width 60 height 14
click at [1147, 87] on link "Generate diecut layout" at bounding box center [1104, 95] width 157 height 32
